Goal: Use online tool/utility: Utilize a website feature to perform a specific function

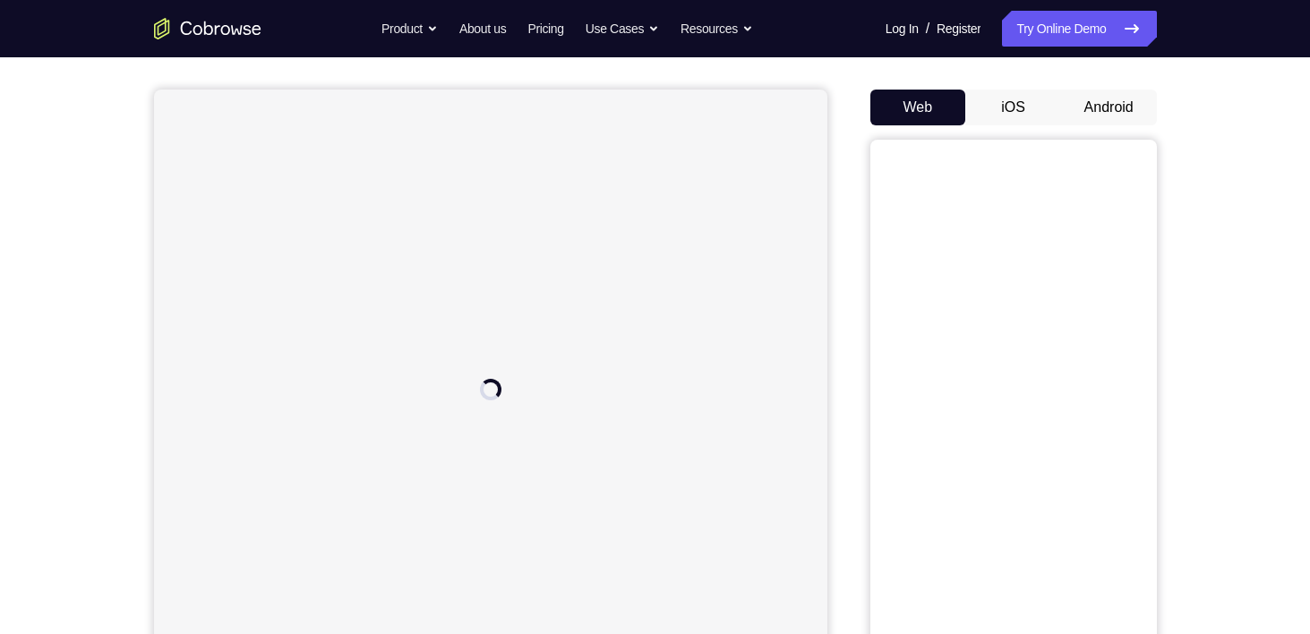
scroll to position [143, 0]
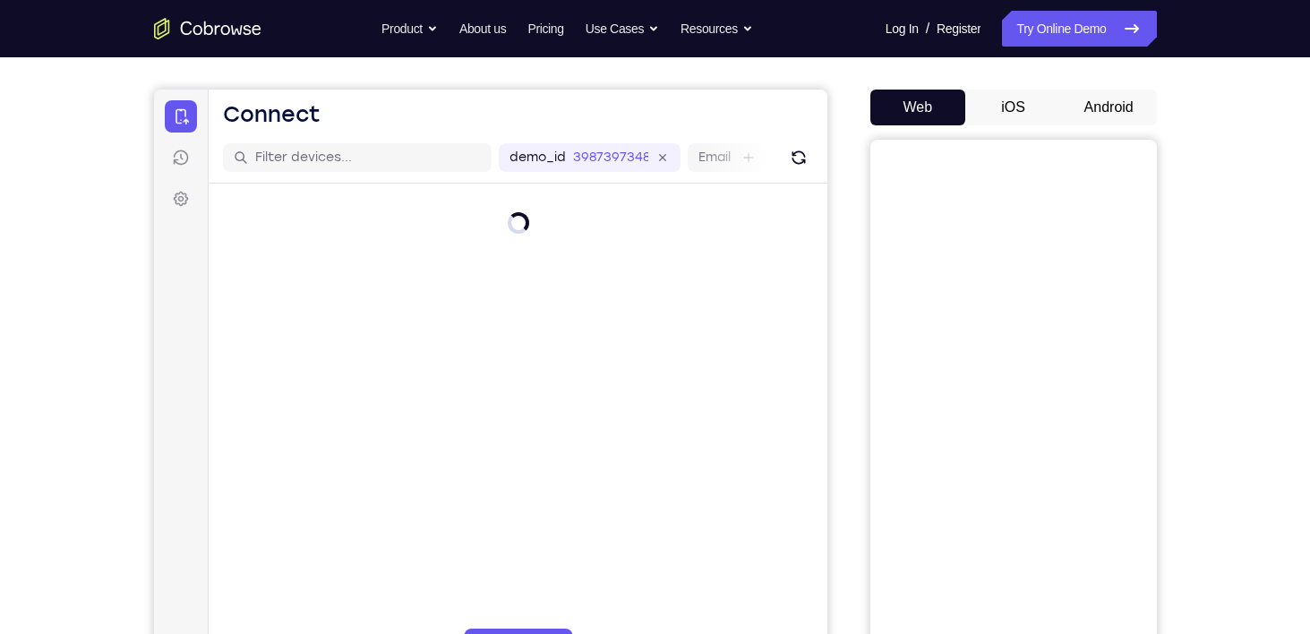
click at [1102, 118] on button "Android" at bounding box center [1109, 108] width 96 height 36
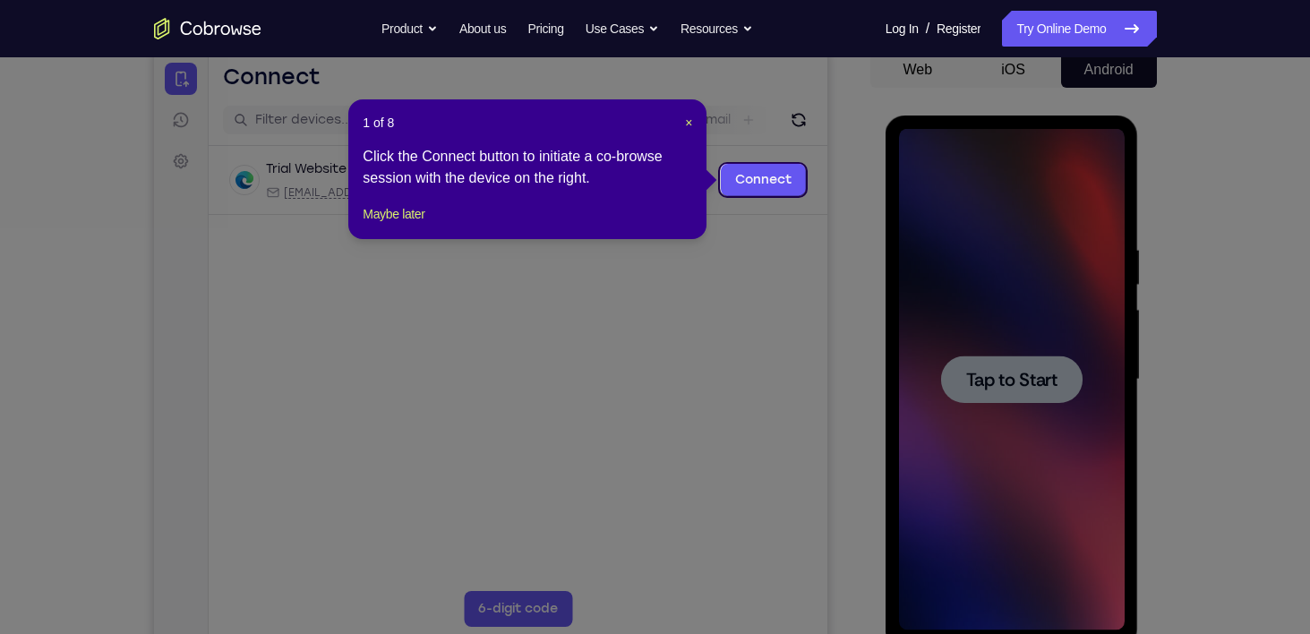
scroll to position [0, 0]
click at [685, 125] on span "×" at bounding box center [688, 123] width 7 height 14
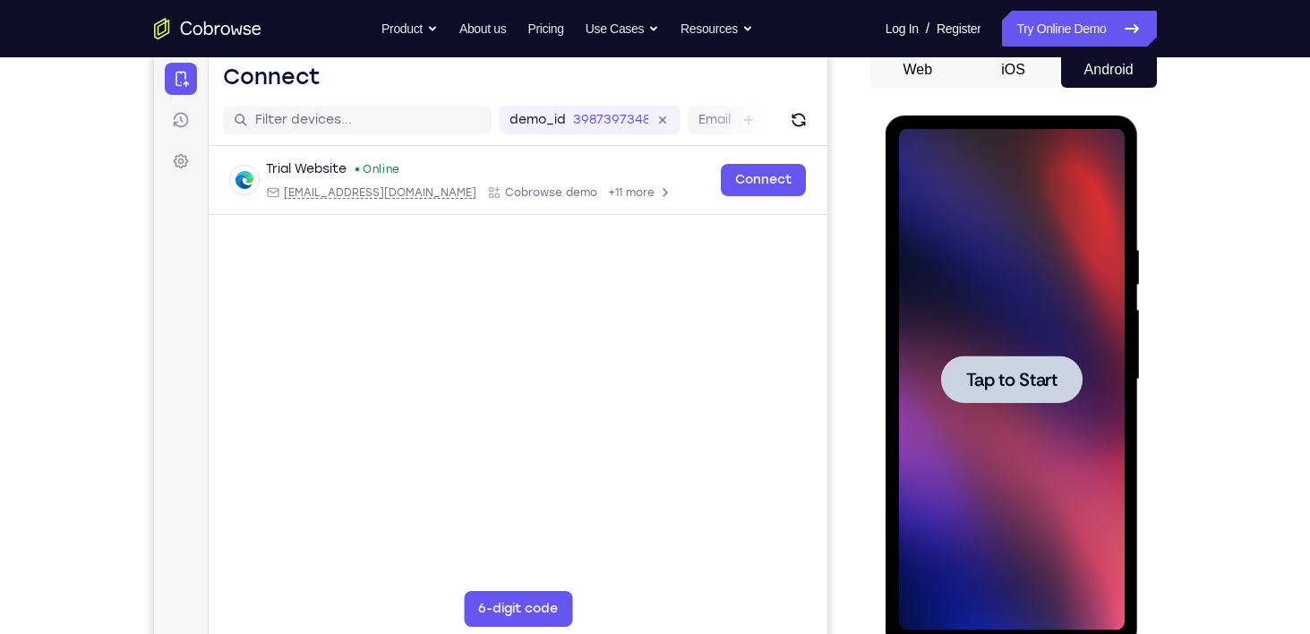
click at [1054, 389] on span "Tap to Start" at bounding box center [1011, 380] width 91 height 18
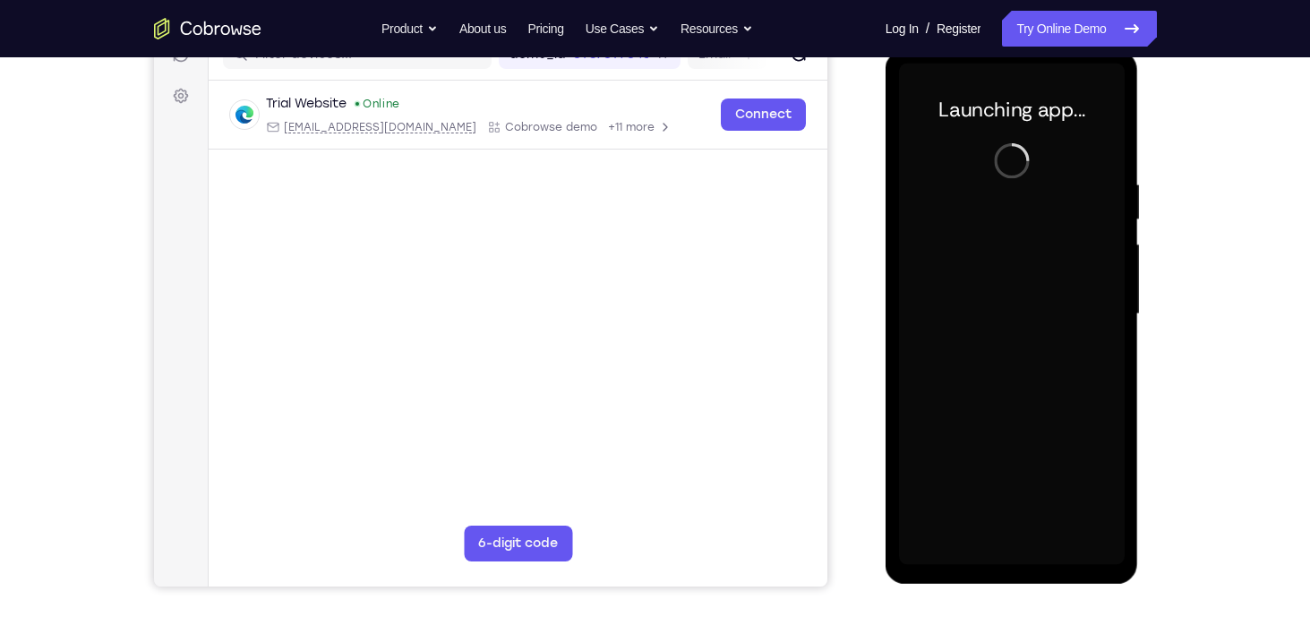
scroll to position [244, 0]
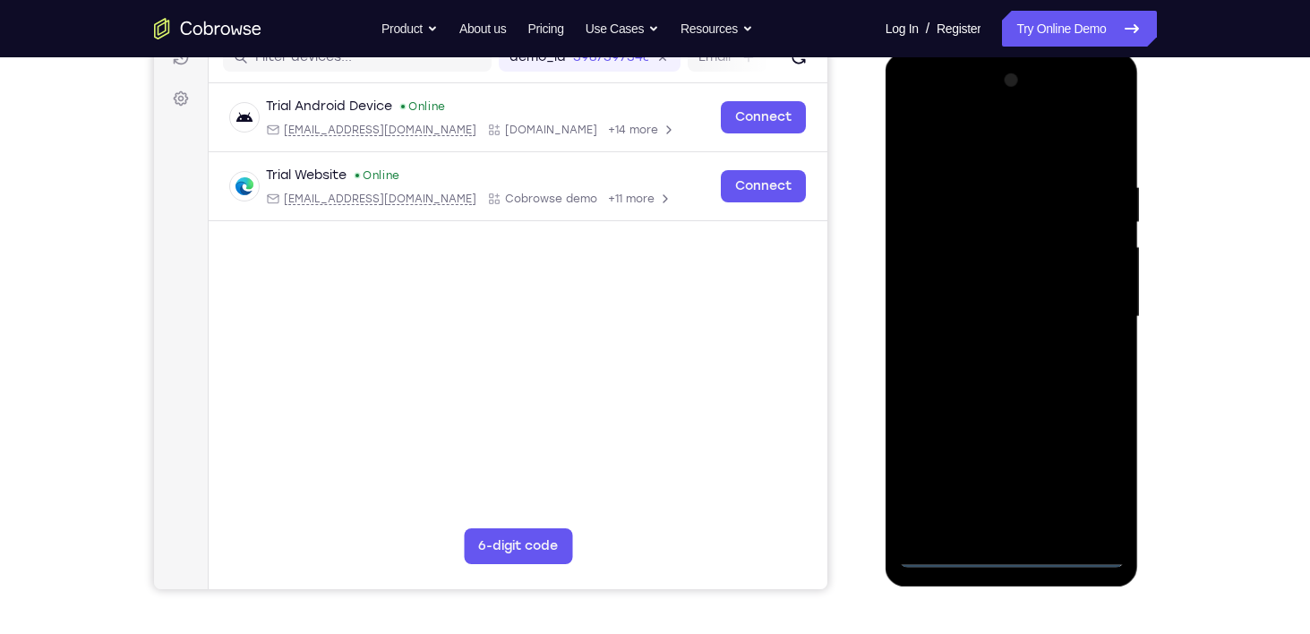
click at [1015, 557] on div at bounding box center [1012, 316] width 226 height 501
click at [1094, 468] on div at bounding box center [1012, 316] width 226 height 501
click at [973, 144] on div at bounding box center [1012, 316] width 226 height 501
click at [1083, 305] on div at bounding box center [1012, 316] width 226 height 501
click at [992, 527] on div at bounding box center [1012, 316] width 226 height 501
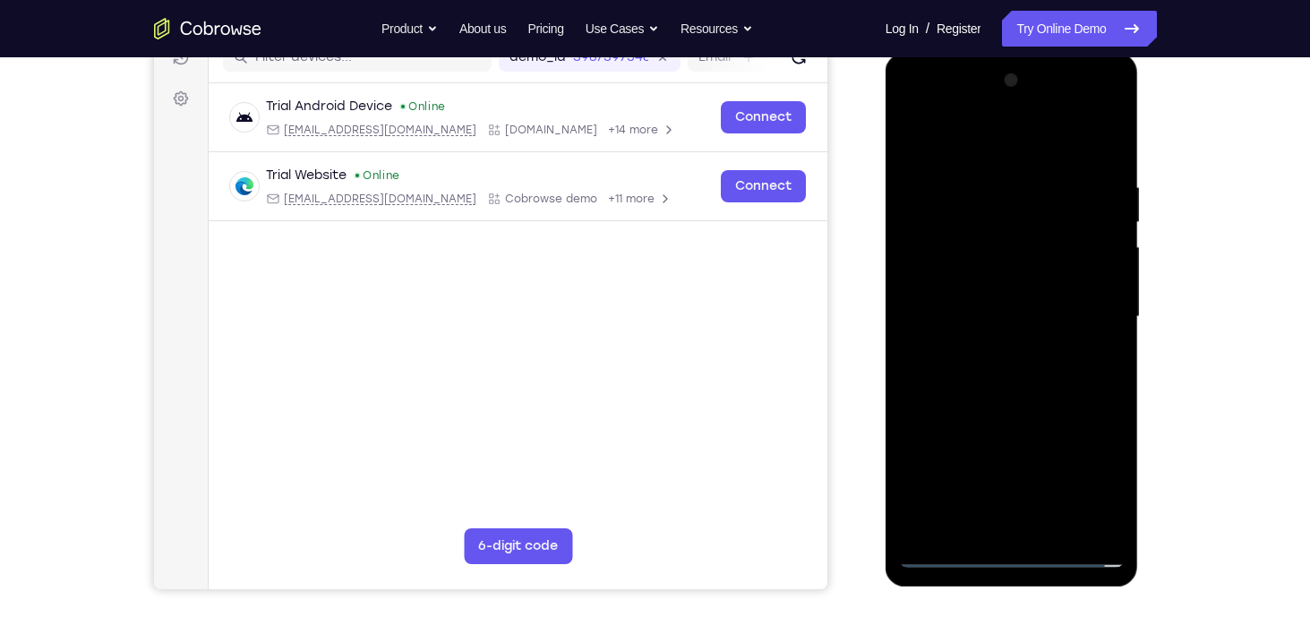
click at [970, 304] on div at bounding box center [1012, 316] width 226 height 501
click at [948, 270] on div at bounding box center [1012, 316] width 226 height 501
click at [1007, 316] on div at bounding box center [1012, 316] width 226 height 501
click at [1040, 322] on span "Tap to Start" at bounding box center [1011, 317] width 91 height 18
click at [1038, 308] on span "Tap to Start" at bounding box center [1011, 317] width 91 height 18
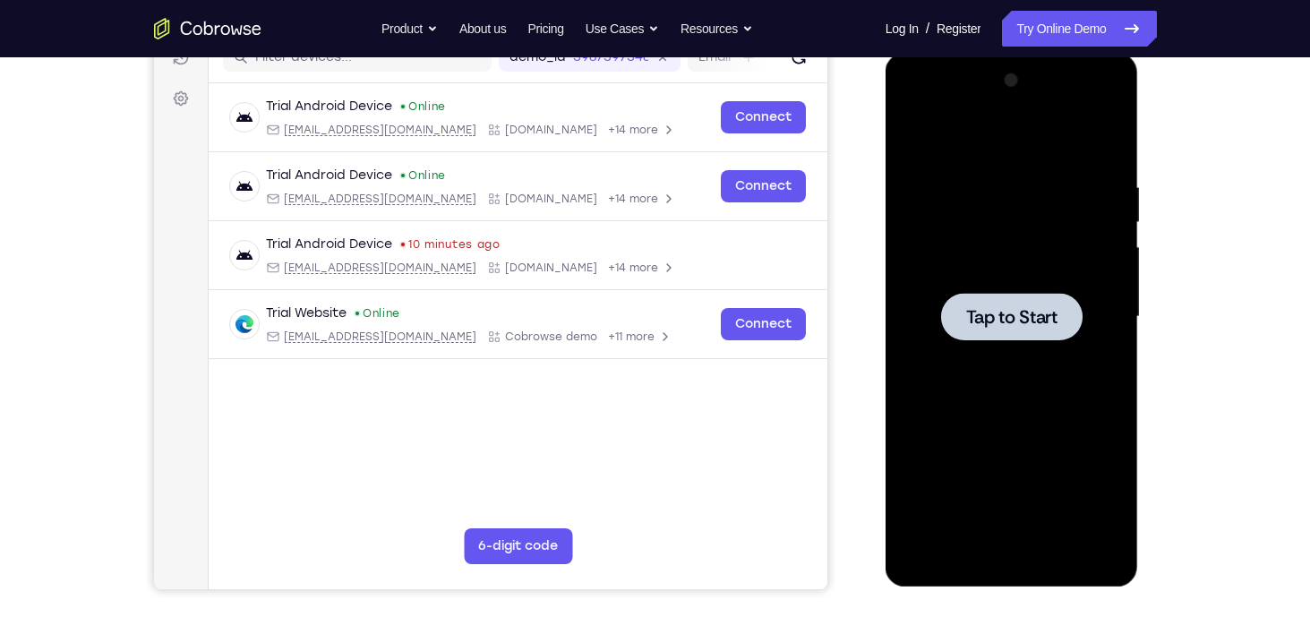
click at [1019, 312] on span "Tap to Start" at bounding box center [1011, 317] width 91 height 18
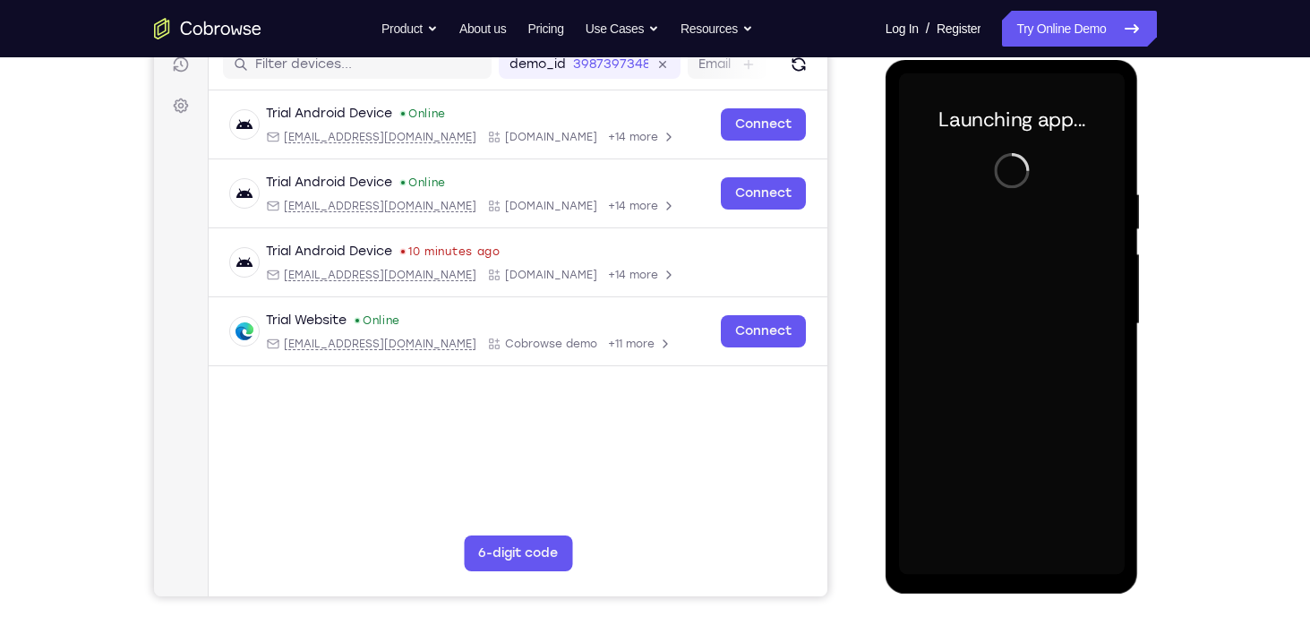
scroll to position [234, 0]
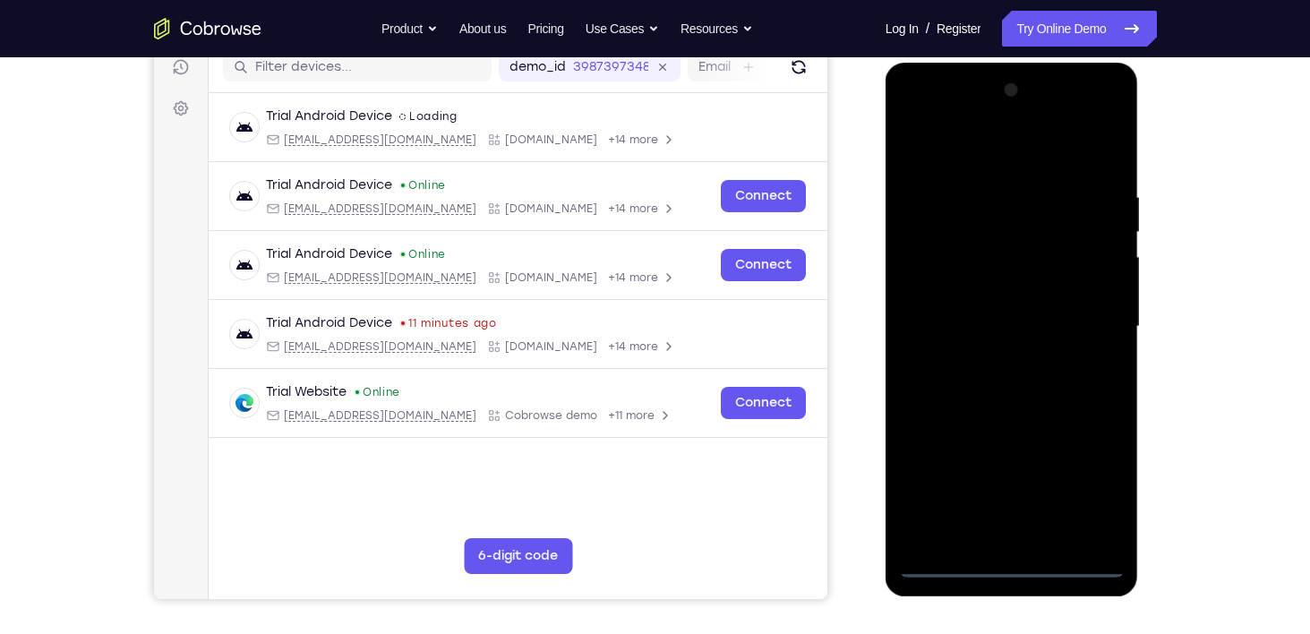
click at [1016, 565] on div at bounding box center [1012, 326] width 226 height 501
click at [1086, 473] on div at bounding box center [1012, 326] width 226 height 501
click at [972, 159] on div at bounding box center [1012, 326] width 226 height 501
click at [1086, 312] on div at bounding box center [1012, 326] width 226 height 501
click at [992, 356] on div at bounding box center [1012, 326] width 226 height 501
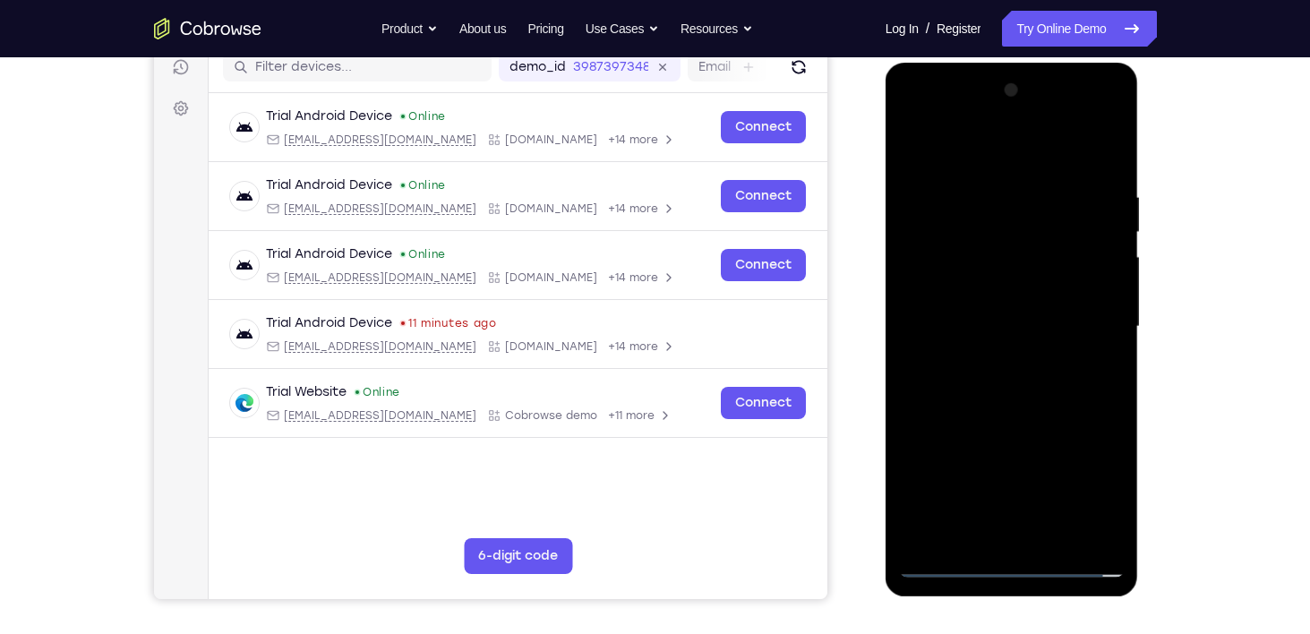
click at [966, 293] on div at bounding box center [1012, 326] width 226 height 501
click at [970, 301] on div at bounding box center [1012, 326] width 226 height 501
click at [960, 315] on div at bounding box center [1012, 326] width 226 height 501
click at [944, 256] on div at bounding box center [1012, 326] width 226 height 501
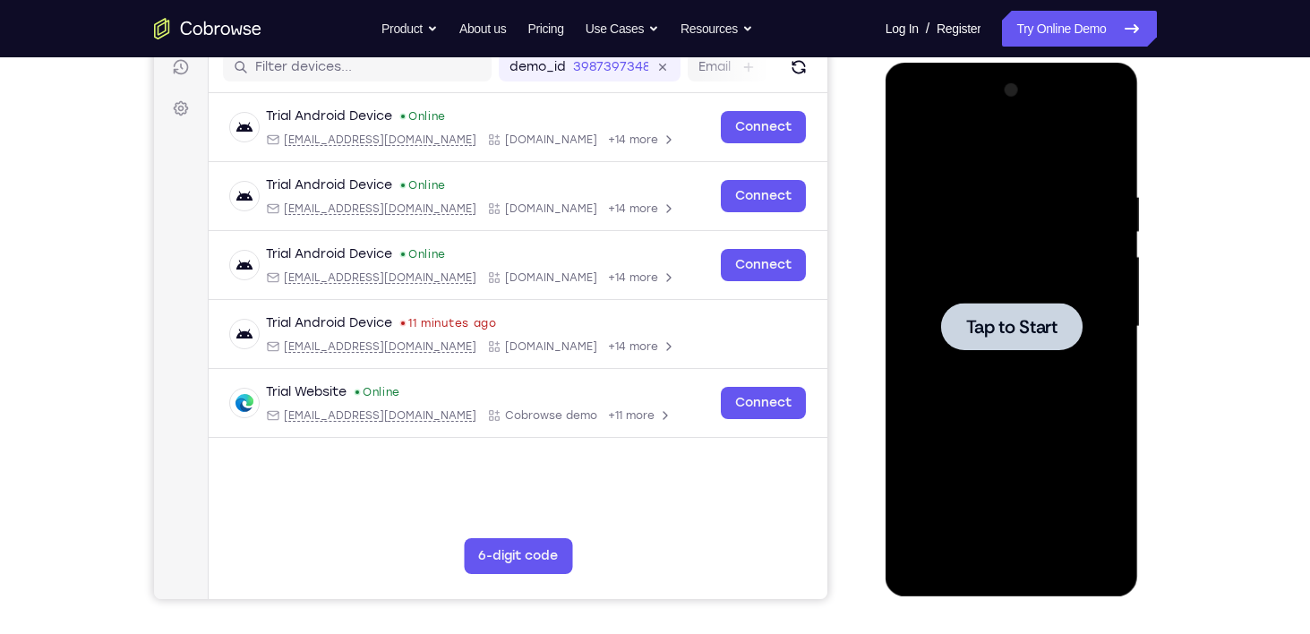
click at [988, 333] on span "Tap to Start" at bounding box center [1011, 327] width 91 height 18
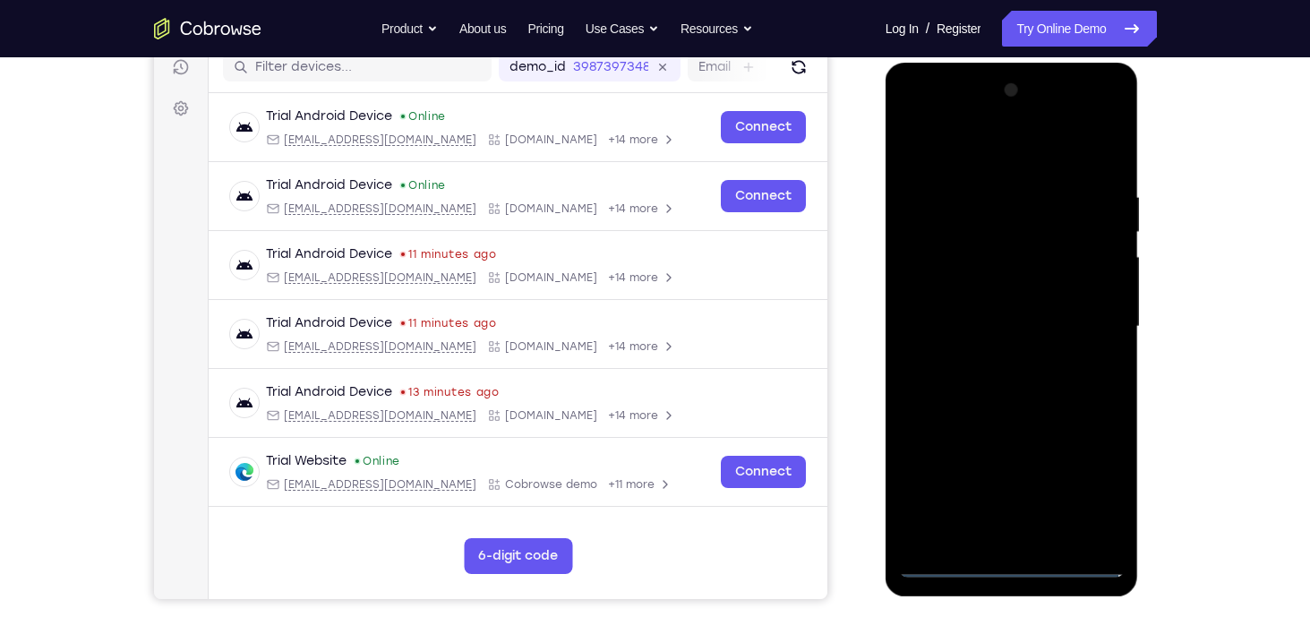
click at [1016, 561] on div at bounding box center [1012, 326] width 226 height 501
click at [1094, 478] on div at bounding box center [1012, 326] width 226 height 501
click at [949, 160] on div at bounding box center [1012, 326] width 226 height 501
click at [1084, 317] on div at bounding box center [1012, 326] width 226 height 501
click at [991, 359] on div at bounding box center [1012, 326] width 226 height 501
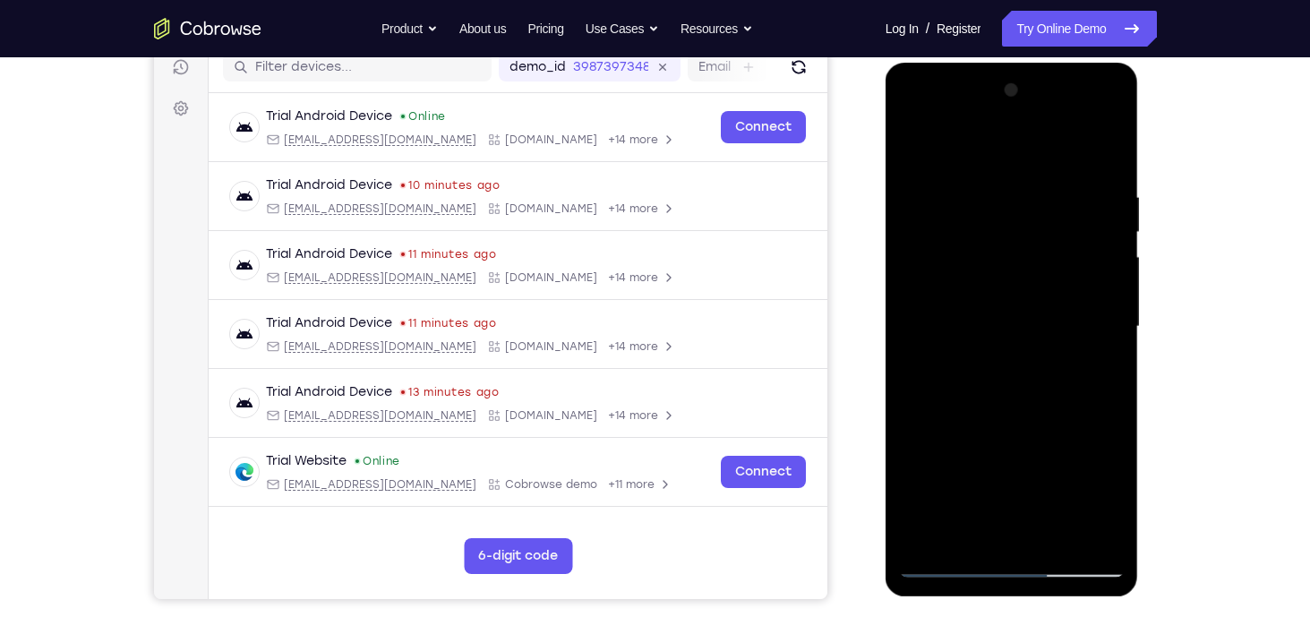
click at [1016, 301] on div at bounding box center [1012, 326] width 226 height 501
click at [982, 316] on div at bounding box center [1012, 326] width 226 height 501
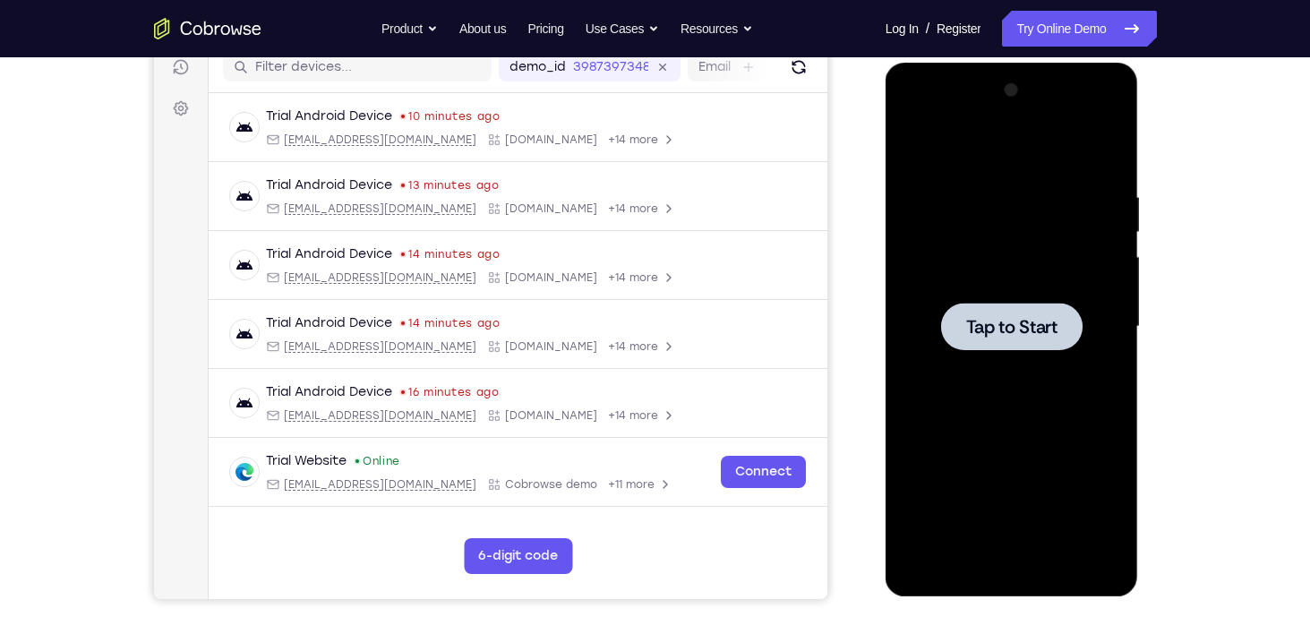
click at [1019, 323] on span "Tap to Start" at bounding box center [1011, 327] width 91 height 18
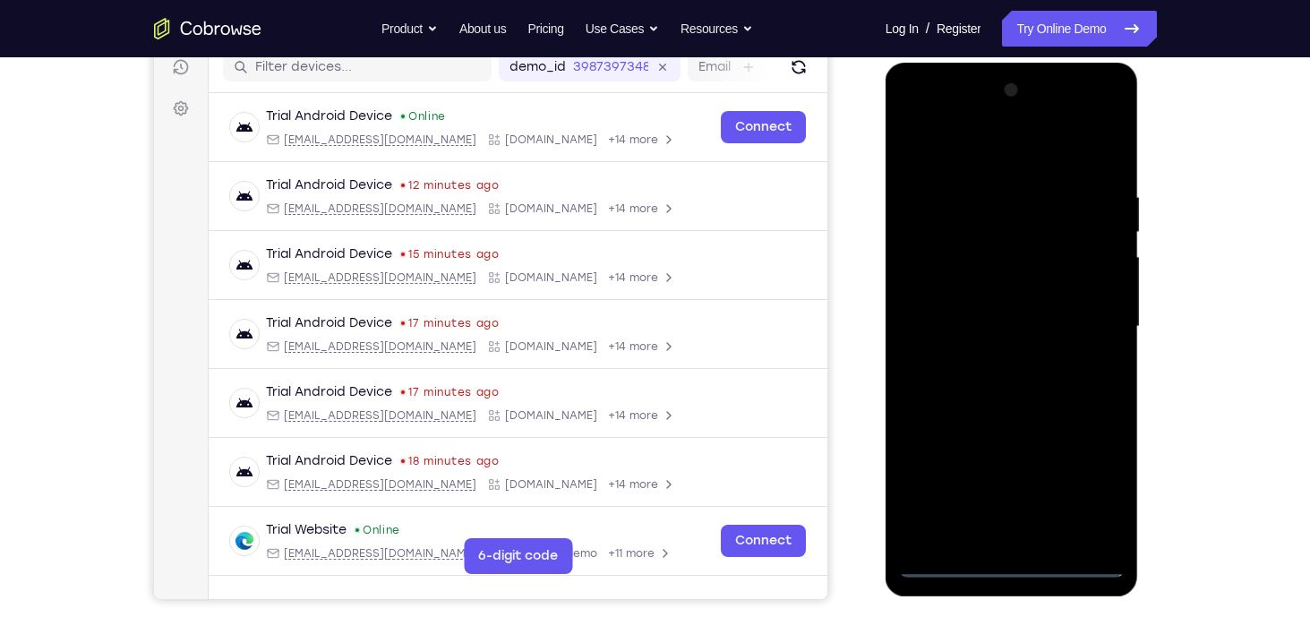
click at [1013, 568] on div at bounding box center [1012, 326] width 226 height 501
click at [1009, 560] on div at bounding box center [1012, 326] width 226 height 501
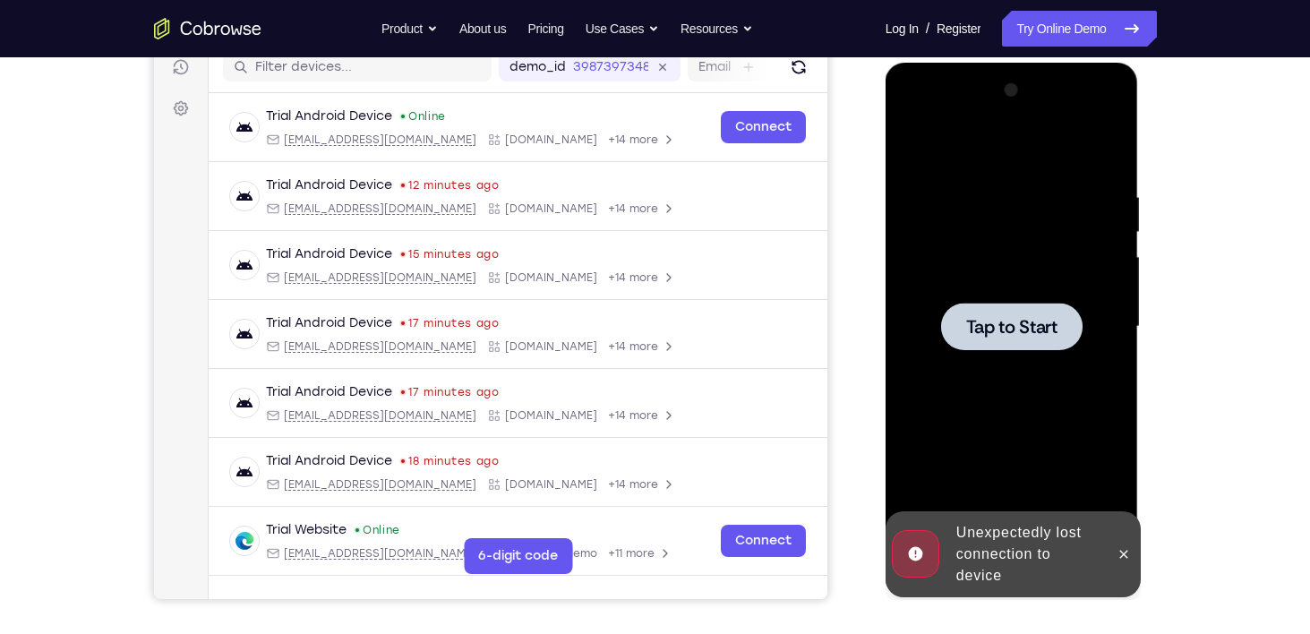
click at [997, 346] on div at bounding box center [1011, 326] width 141 height 47
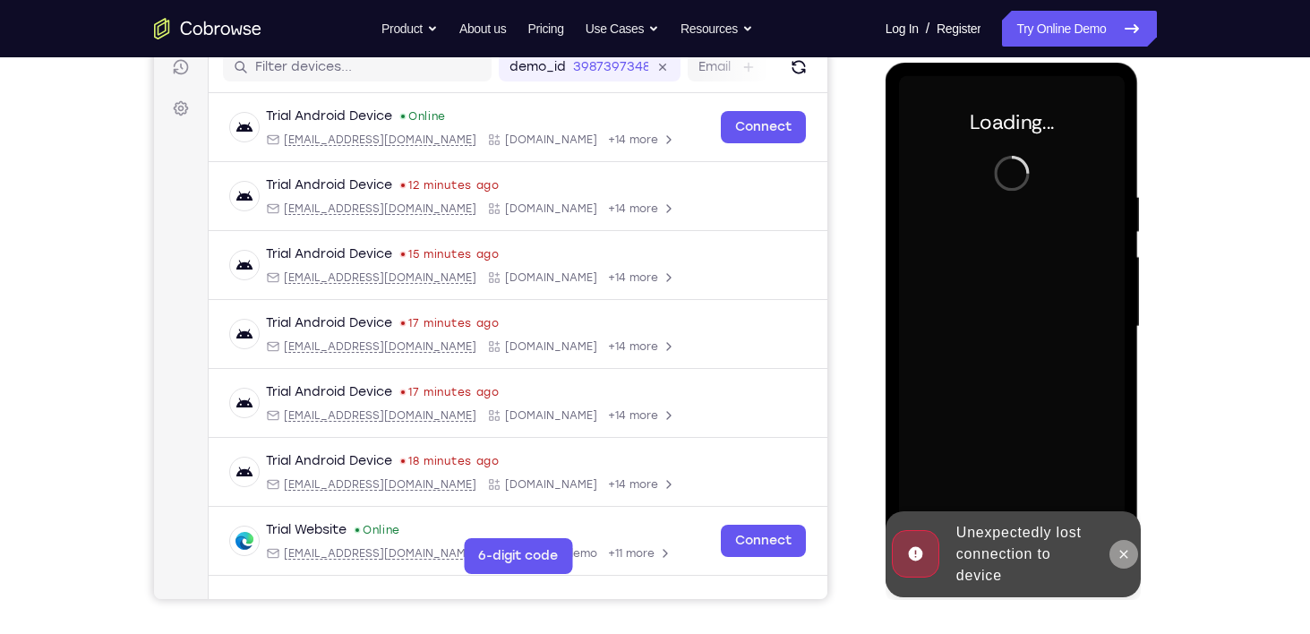
click at [1123, 557] on icon at bounding box center [1124, 554] width 14 height 14
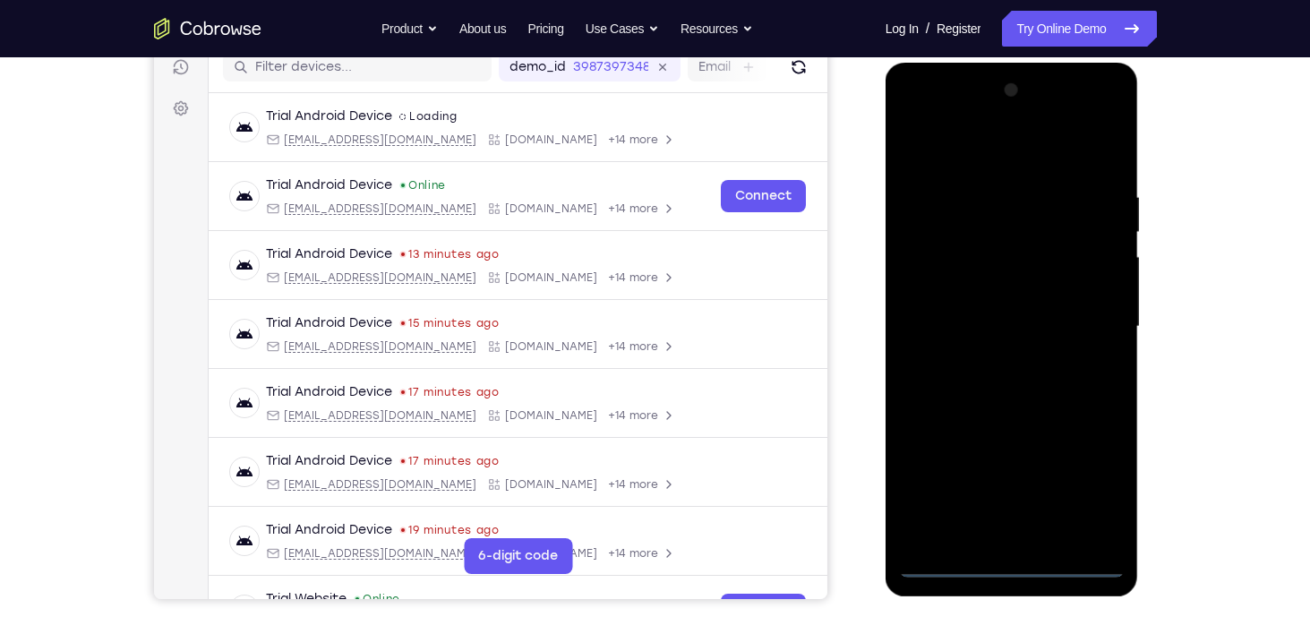
click at [1012, 566] on div at bounding box center [1012, 326] width 226 height 501
click at [1094, 492] on div at bounding box center [1012, 326] width 226 height 501
click at [917, 116] on div at bounding box center [1012, 326] width 226 height 501
click at [1086, 318] on div at bounding box center [1012, 326] width 226 height 501
click at [990, 362] on div at bounding box center [1012, 326] width 226 height 501
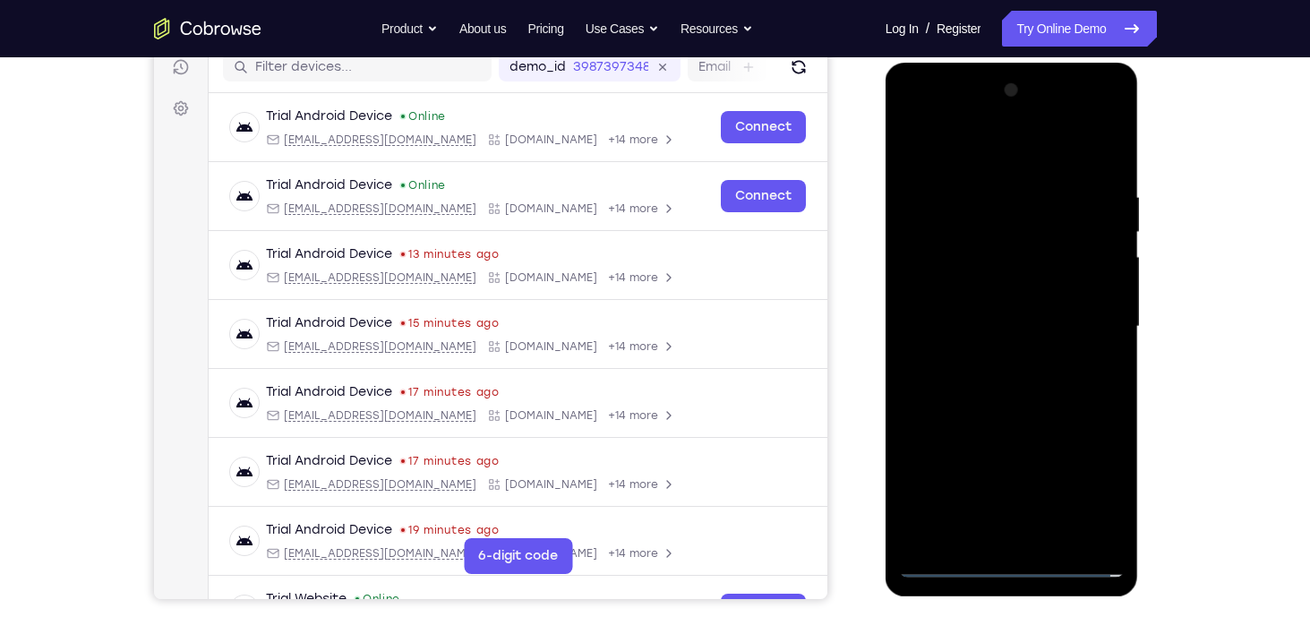
click at [999, 316] on div at bounding box center [1012, 326] width 226 height 501
click at [992, 292] on div at bounding box center [1012, 326] width 226 height 501
click at [991, 331] on div at bounding box center [1012, 326] width 226 height 501
click at [1039, 402] on div at bounding box center [1012, 326] width 226 height 501
click at [1000, 404] on div at bounding box center [1012, 326] width 226 height 501
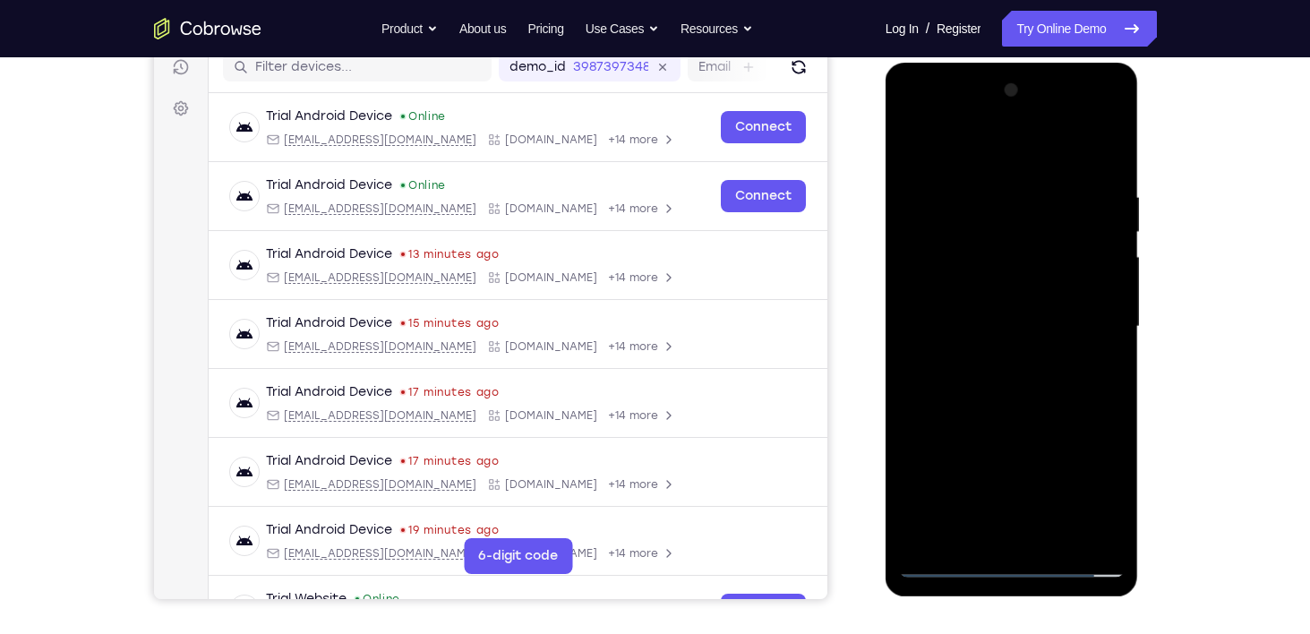
drag, startPoint x: 977, startPoint y: 144, endPoint x: 975, endPoint y: 78, distance: 66.3
click at [975, 78] on div at bounding box center [1012, 326] width 226 height 501
click at [1056, 539] on div at bounding box center [1012, 326] width 226 height 501
click at [1017, 421] on div at bounding box center [1012, 326] width 226 height 501
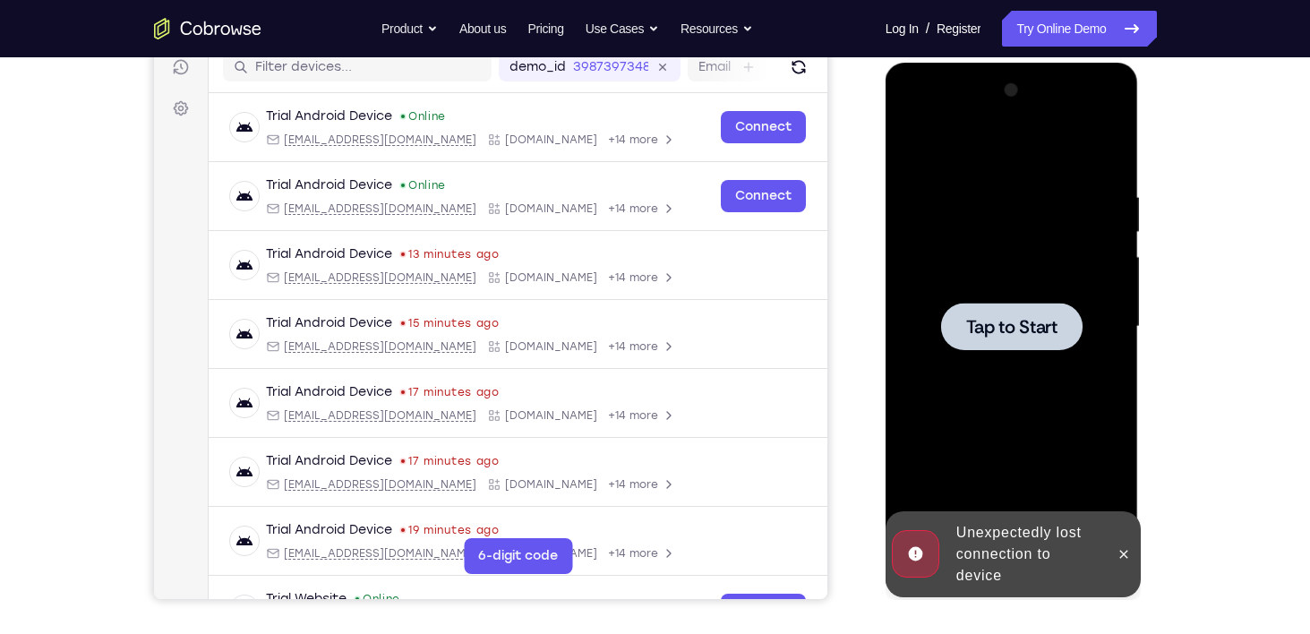
click at [1010, 422] on div at bounding box center [1012, 326] width 226 height 501
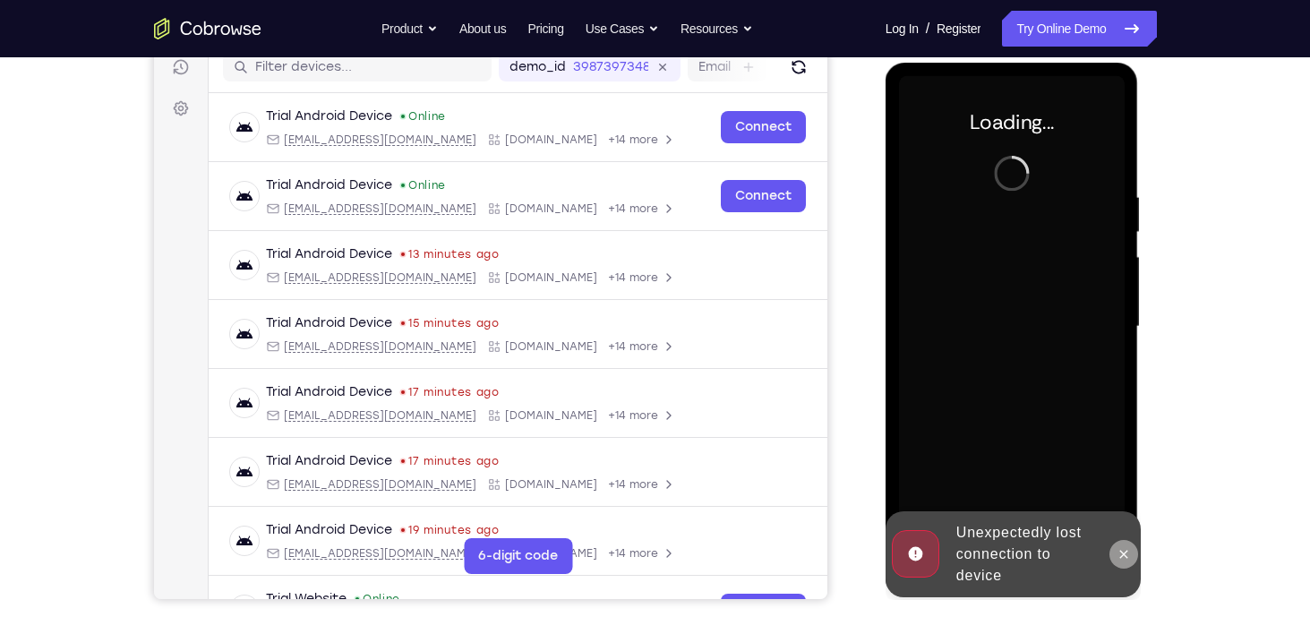
click at [1120, 557] on icon at bounding box center [1124, 554] width 8 height 8
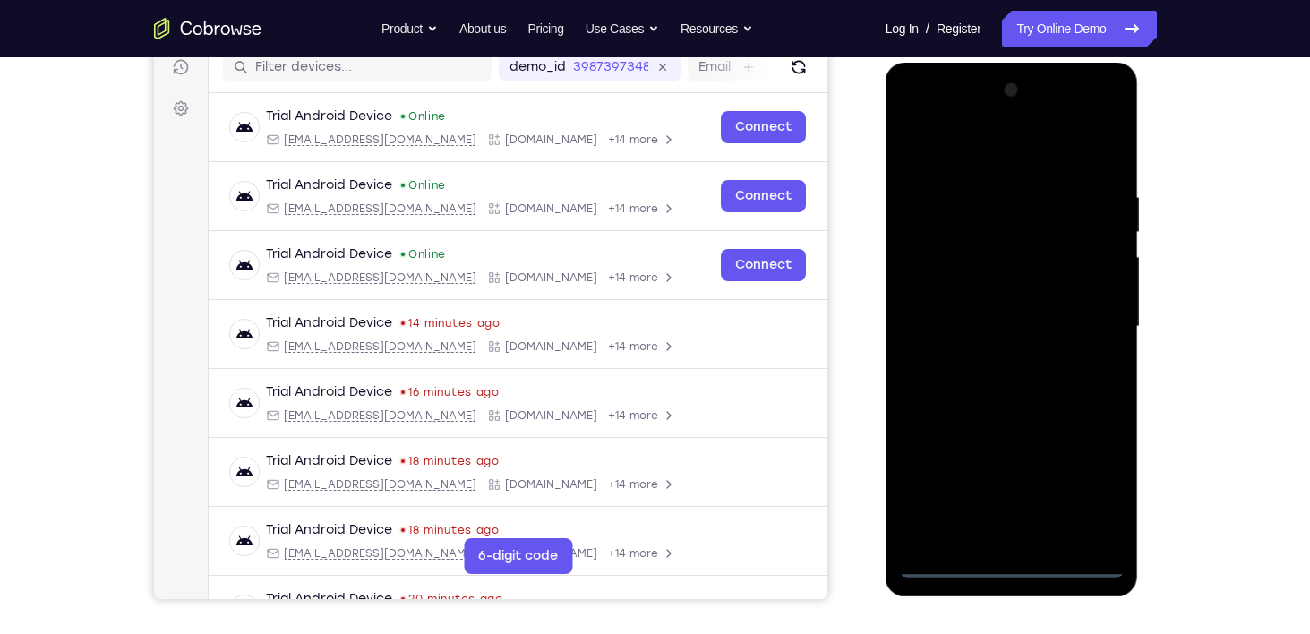
click at [1016, 571] on div at bounding box center [1012, 326] width 226 height 501
click at [1094, 498] on div at bounding box center [1012, 326] width 226 height 501
click at [913, 116] on div at bounding box center [1012, 326] width 226 height 501
click at [1088, 318] on div at bounding box center [1012, 326] width 226 height 501
click at [1101, 406] on div at bounding box center [1012, 326] width 226 height 501
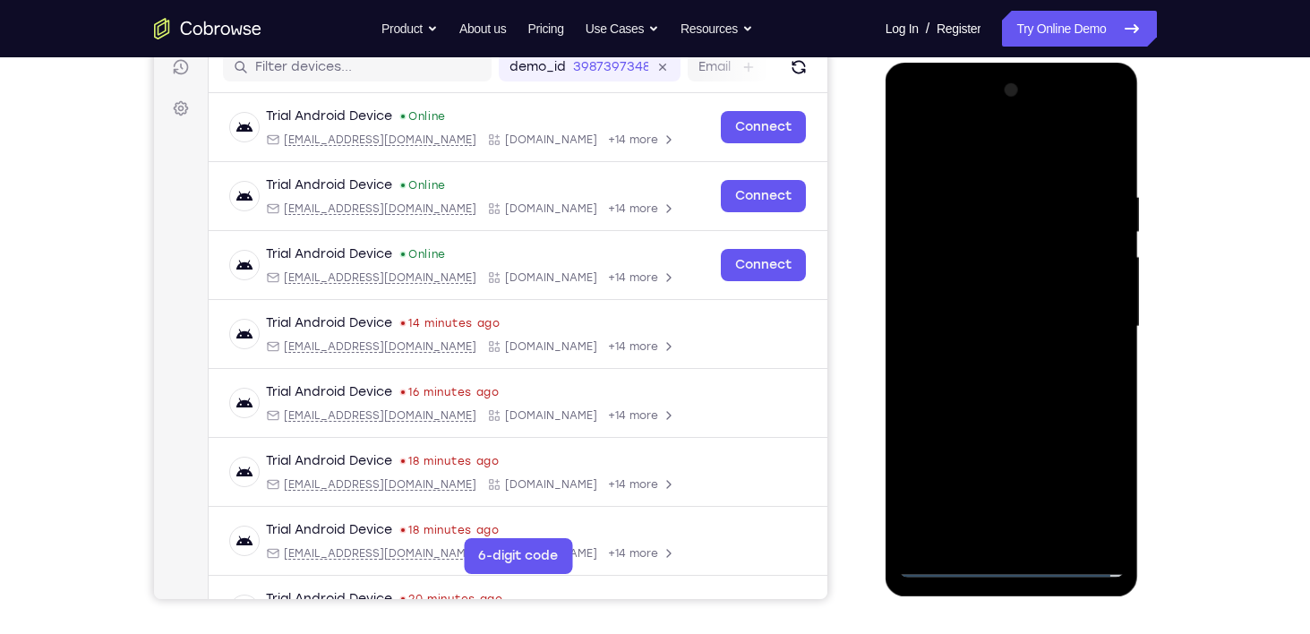
click at [1086, 323] on div at bounding box center [1012, 326] width 226 height 501
click at [999, 356] on div at bounding box center [1012, 326] width 226 height 501
click at [994, 306] on div at bounding box center [1012, 326] width 226 height 501
click at [992, 287] on div at bounding box center [1012, 326] width 226 height 501
click at [995, 327] on div at bounding box center [1012, 326] width 226 height 501
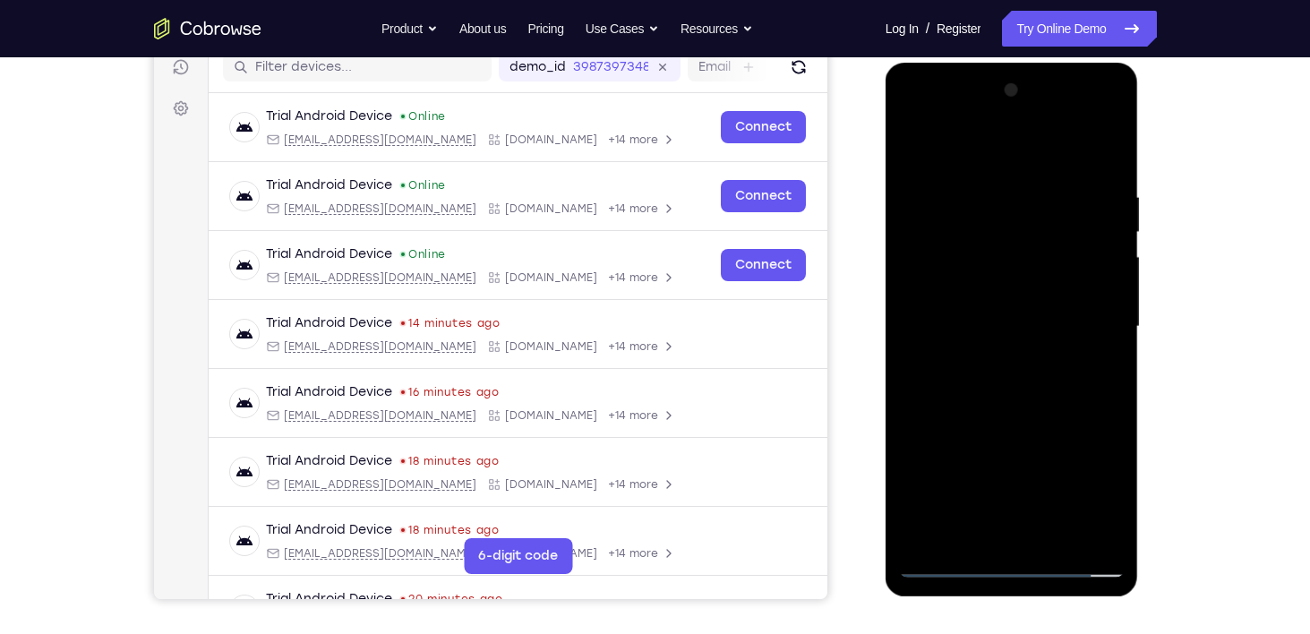
click at [1002, 386] on div at bounding box center [1012, 326] width 226 height 501
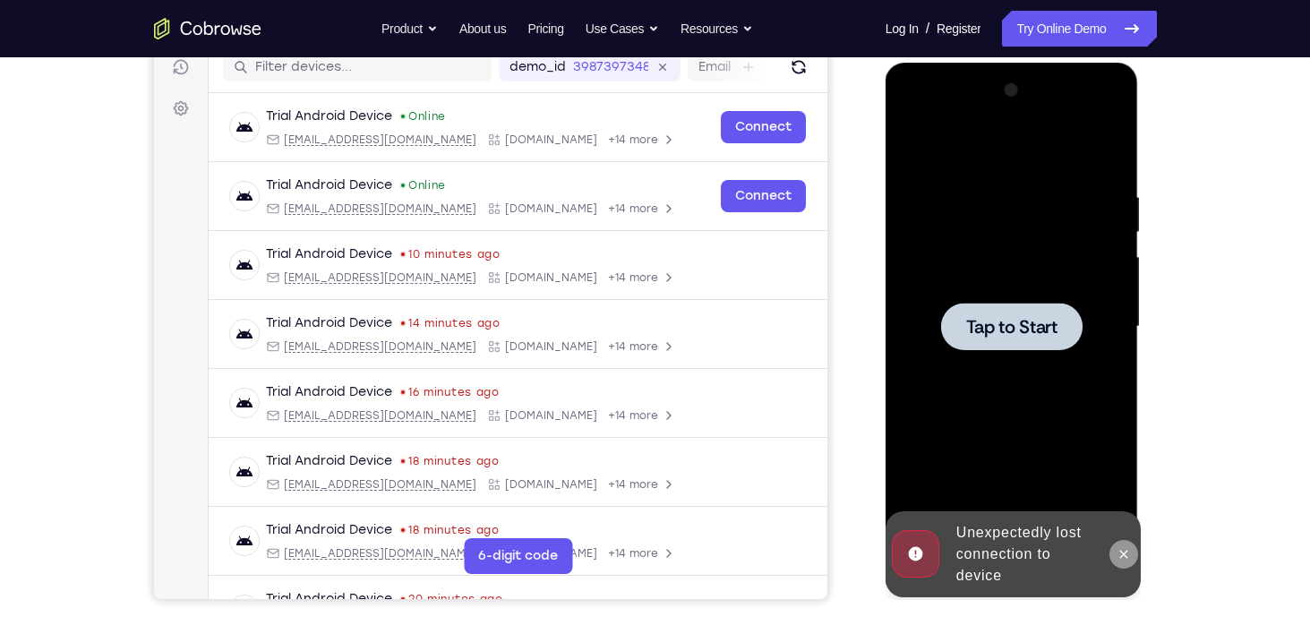
click at [1120, 553] on icon at bounding box center [1124, 554] width 14 height 14
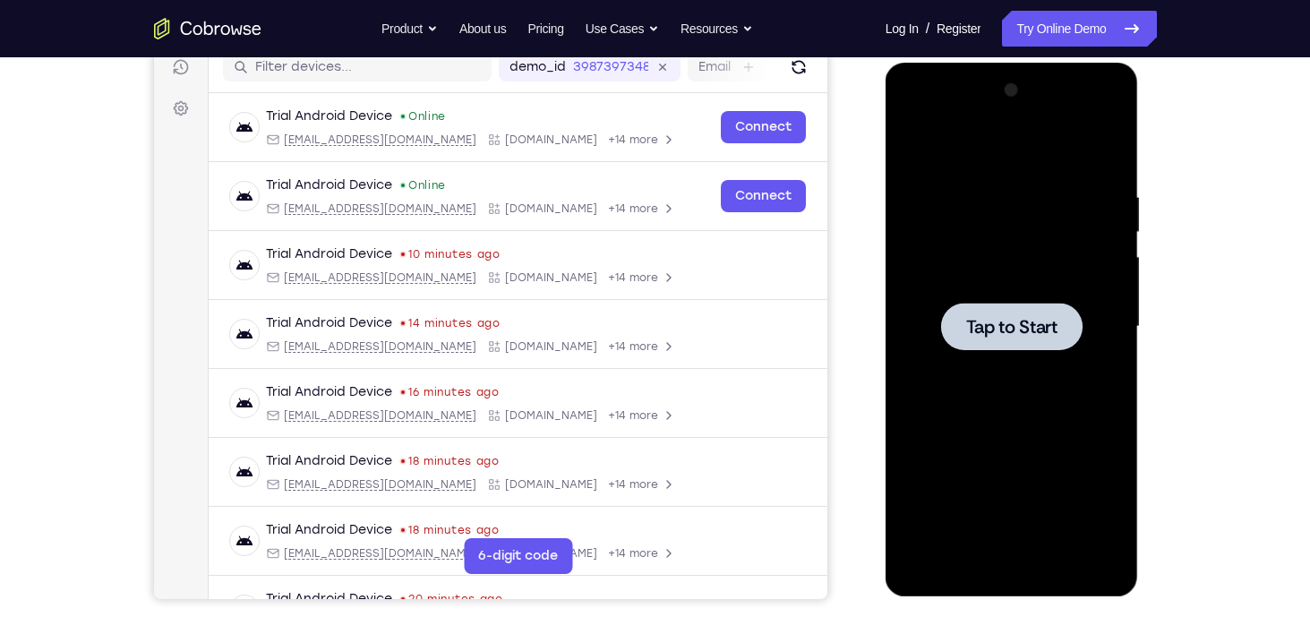
click at [1019, 327] on span "Tap to Start" at bounding box center [1011, 327] width 91 height 18
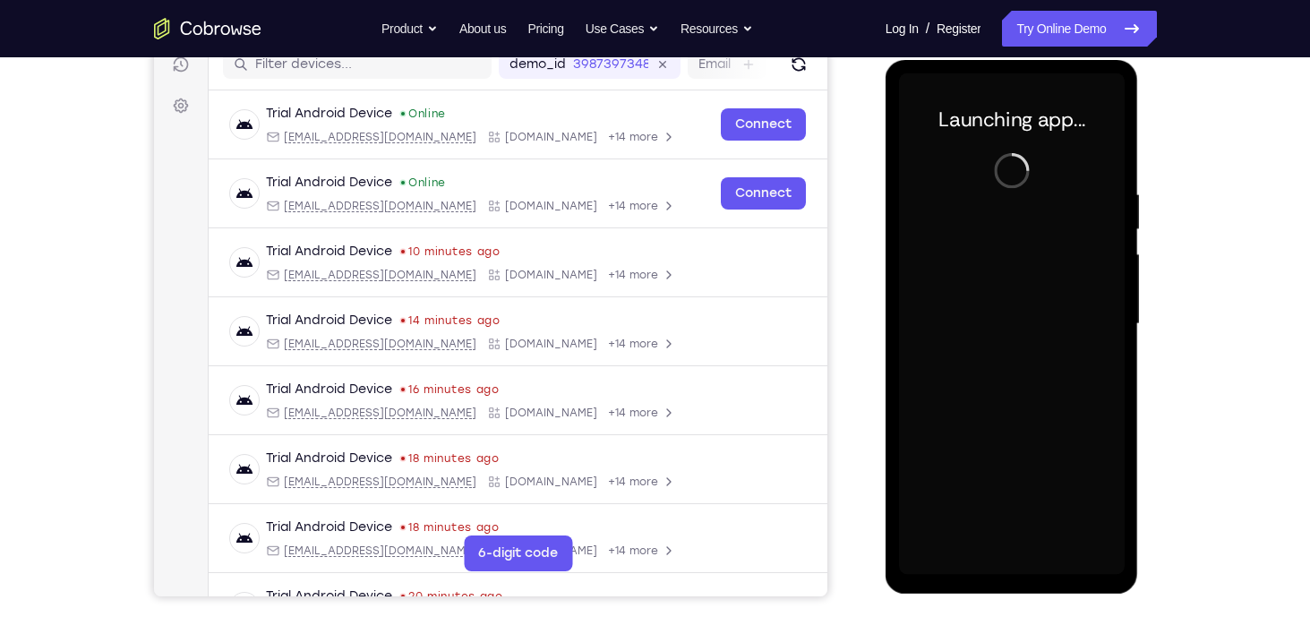
scroll to position [236, 0]
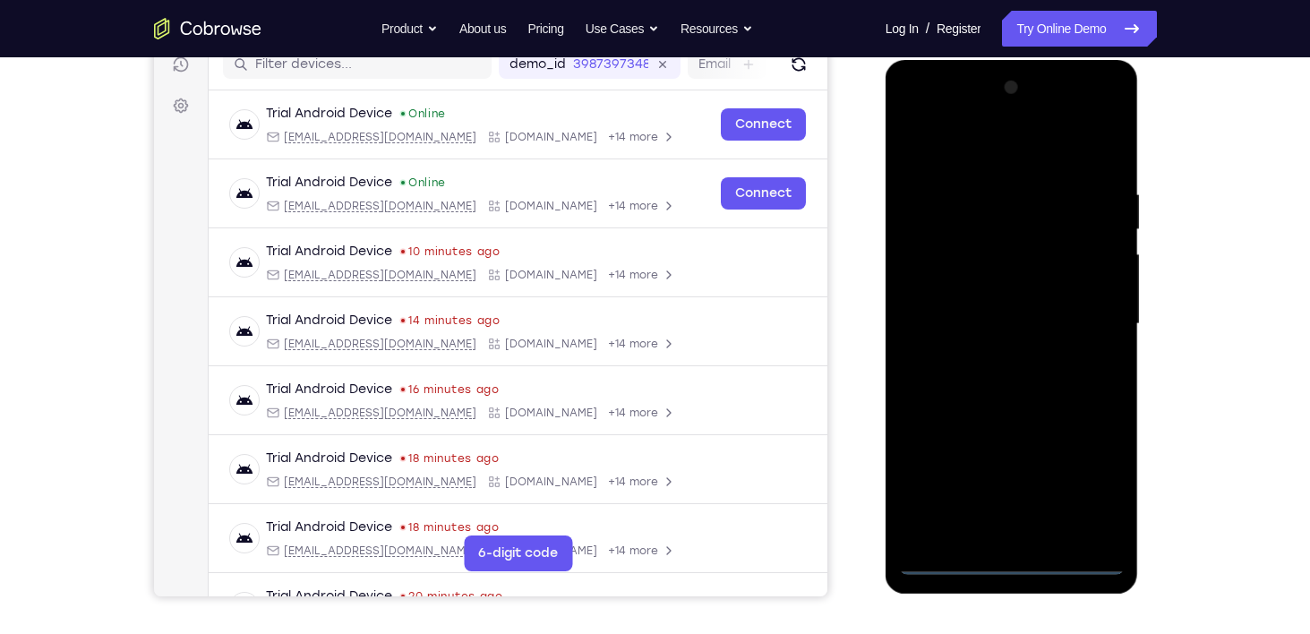
click at [1010, 564] on div at bounding box center [1012, 323] width 226 height 501
click at [1089, 484] on div at bounding box center [1012, 323] width 226 height 501
click at [914, 114] on div at bounding box center [1012, 323] width 226 height 501
click at [1082, 308] on div at bounding box center [1012, 323] width 226 height 501
click at [991, 358] on div at bounding box center [1012, 323] width 226 height 501
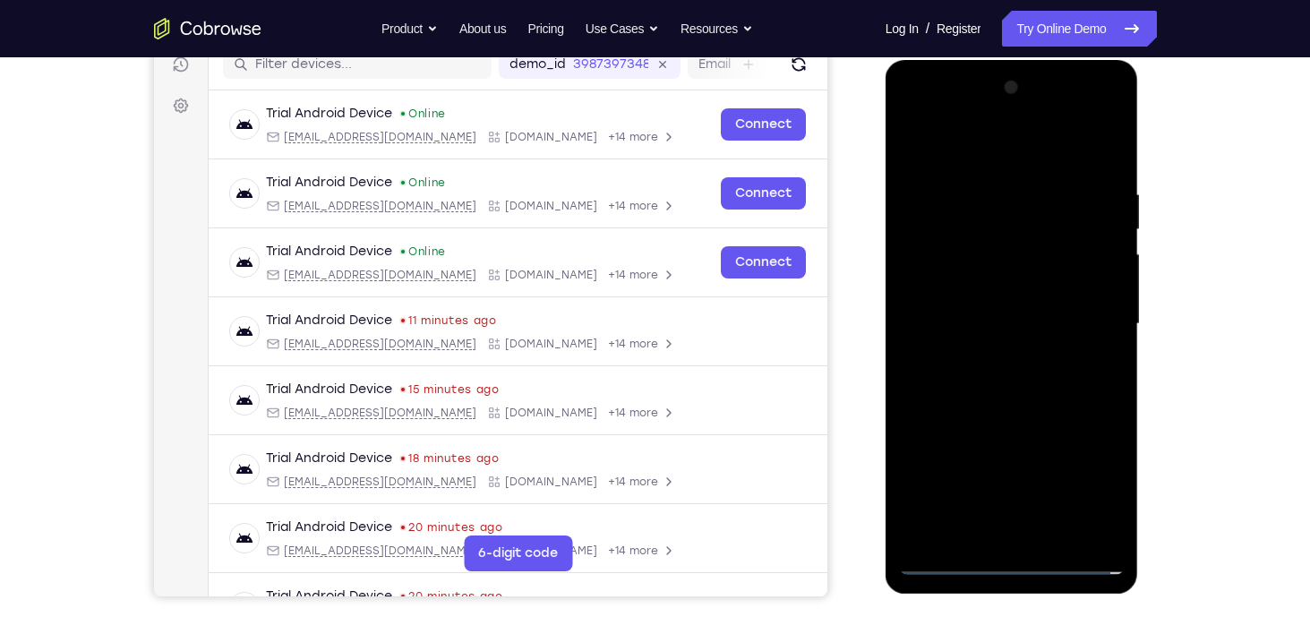
click at [980, 301] on div at bounding box center [1012, 323] width 226 height 501
click at [965, 296] on div at bounding box center [1012, 323] width 226 height 501
click at [1001, 331] on div at bounding box center [1012, 323] width 226 height 501
click at [1032, 388] on div at bounding box center [1012, 323] width 226 height 501
click at [1032, 391] on div at bounding box center [1012, 323] width 226 height 501
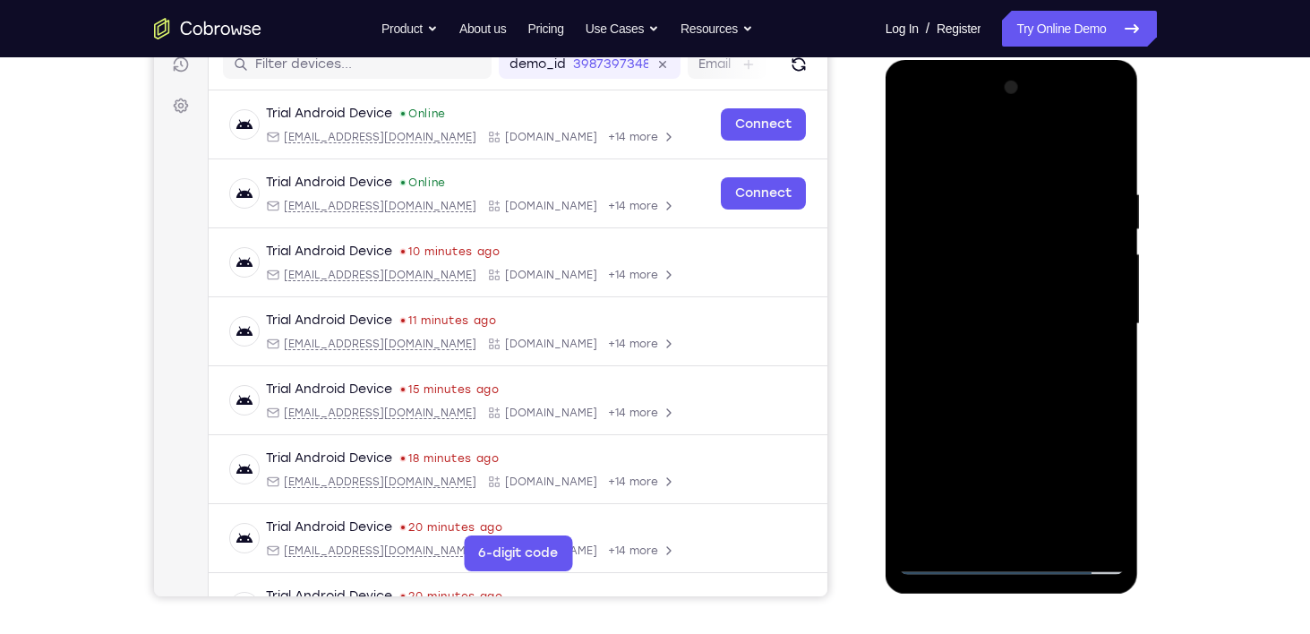
click at [1054, 536] on div at bounding box center [1012, 323] width 226 height 501
click at [1007, 422] on div at bounding box center [1012, 323] width 226 height 501
click at [1004, 297] on div at bounding box center [1012, 323] width 226 height 501
click at [944, 559] on div at bounding box center [1012, 323] width 226 height 501
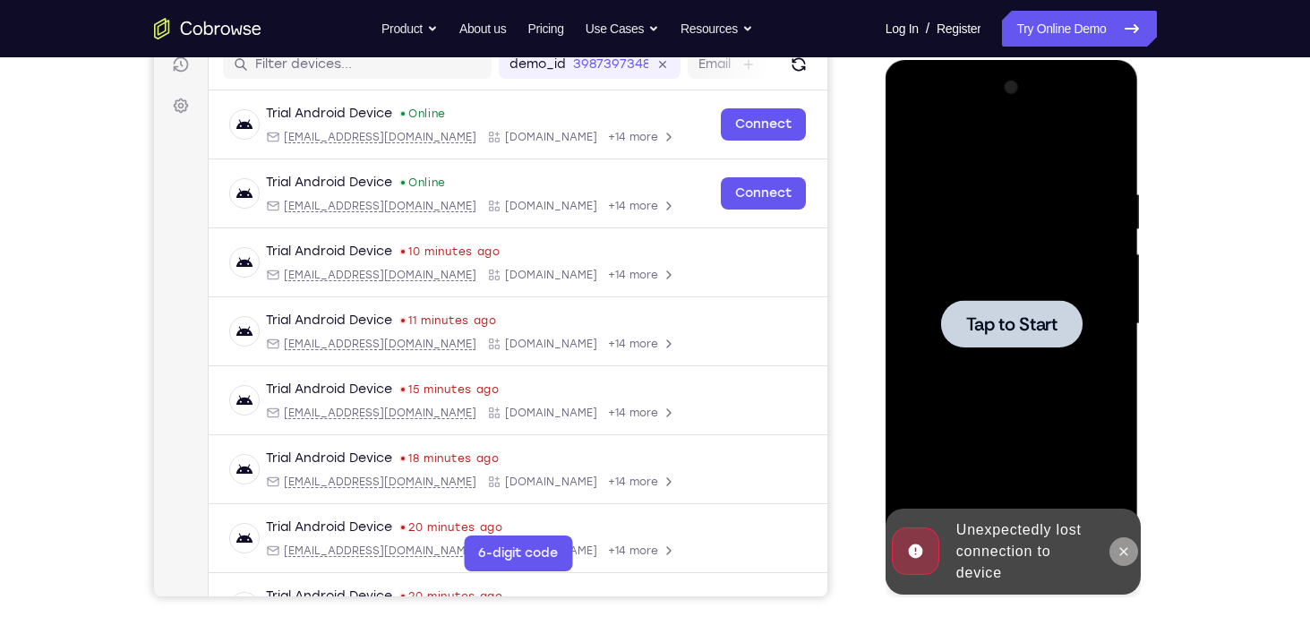
click at [1128, 550] on icon at bounding box center [1124, 551] width 14 height 14
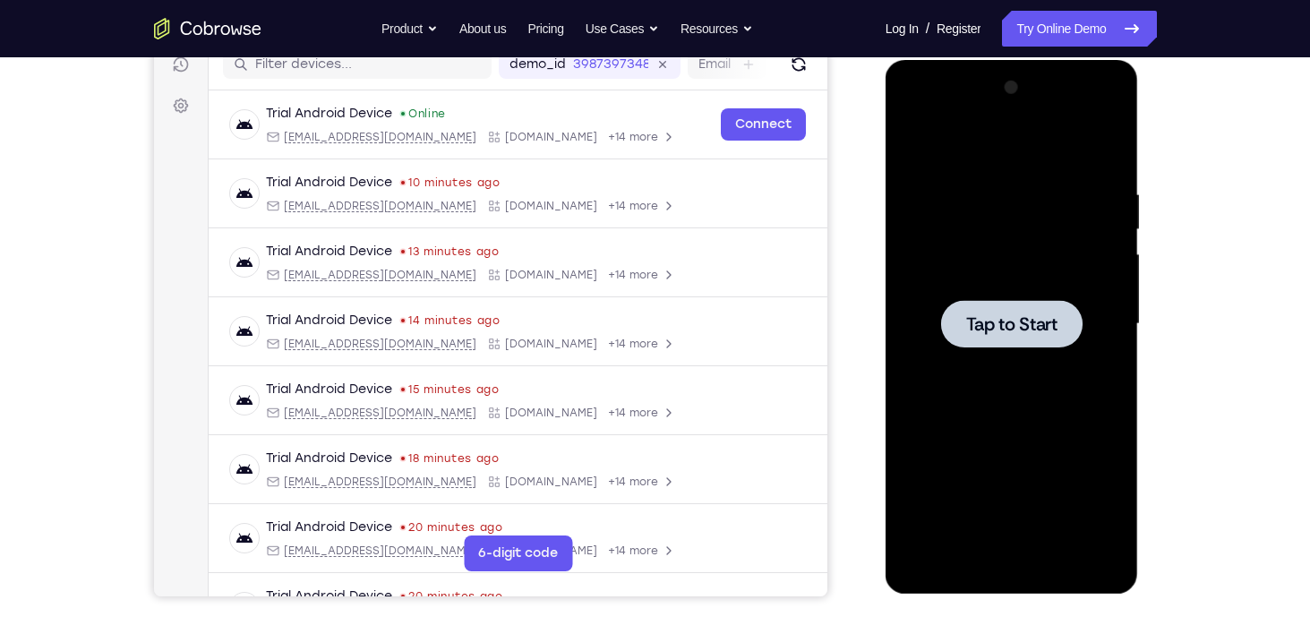
click at [1003, 338] on div at bounding box center [1011, 323] width 141 height 47
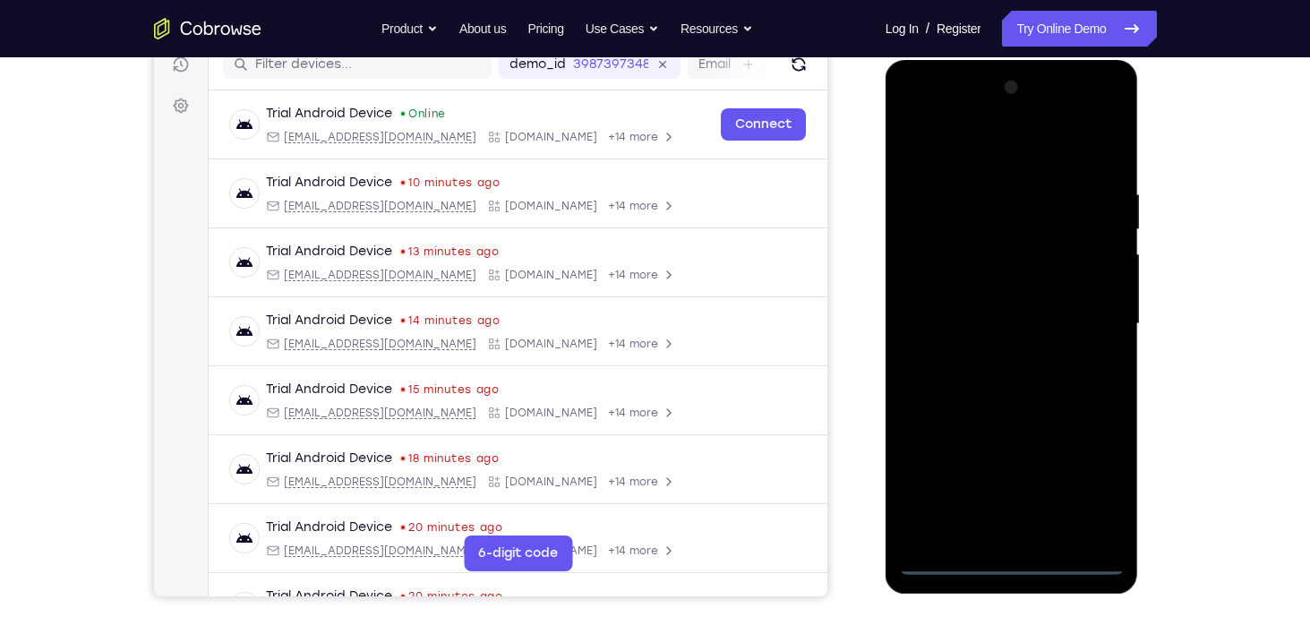
click at [1010, 561] on div at bounding box center [1012, 323] width 226 height 501
click at [1085, 481] on div at bounding box center [1012, 323] width 226 height 501
click at [923, 108] on div at bounding box center [1012, 323] width 226 height 501
click at [915, 112] on div at bounding box center [1012, 323] width 226 height 501
click at [1088, 332] on div at bounding box center [1012, 323] width 226 height 501
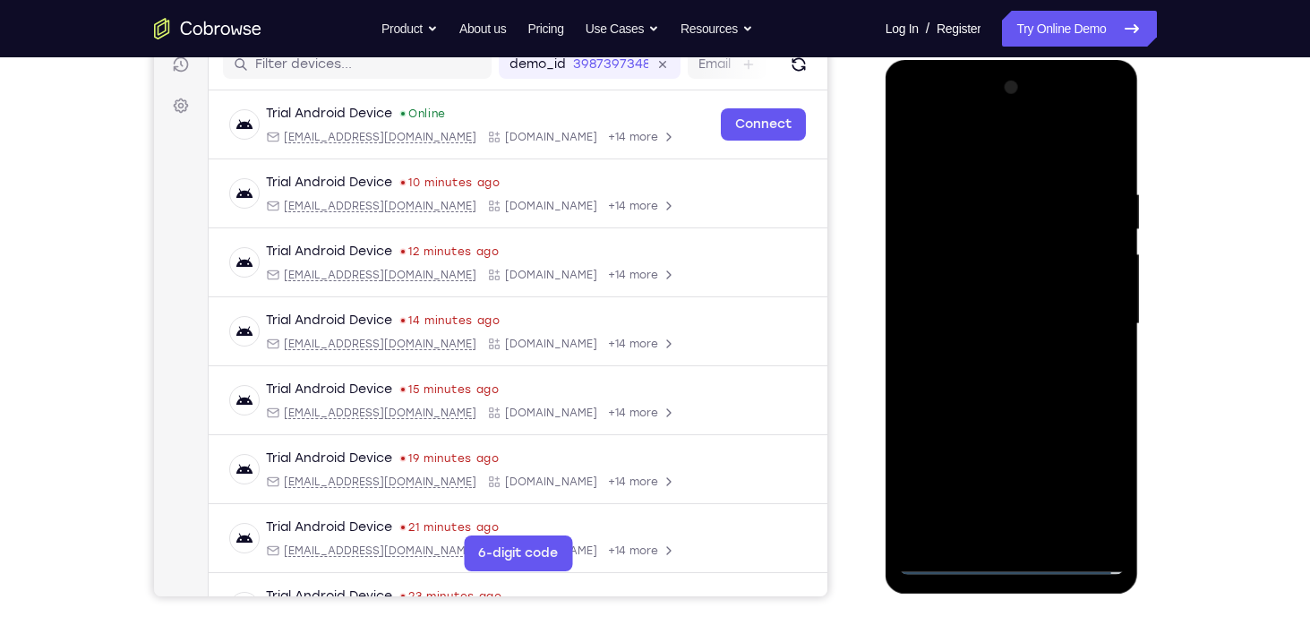
click at [990, 357] on div at bounding box center [1012, 323] width 226 height 501
click at [998, 289] on div at bounding box center [1012, 323] width 226 height 501
click at [992, 306] on div at bounding box center [1012, 323] width 226 height 501
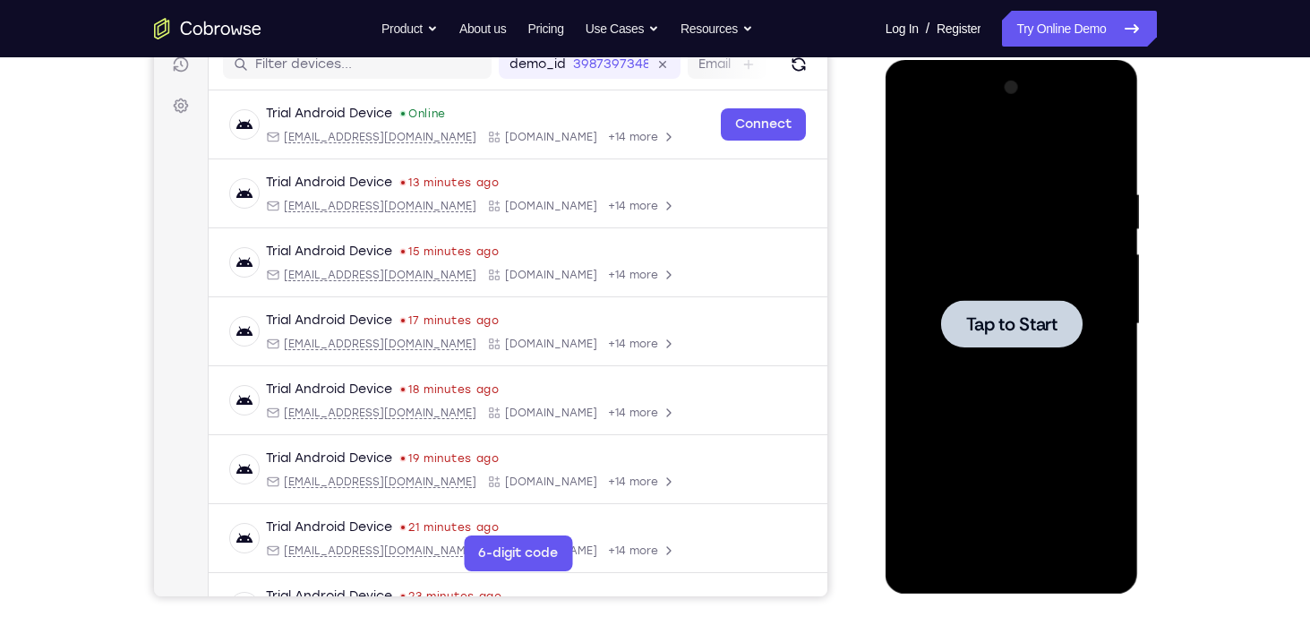
click at [980, 321] on span "Tap to Start" at bounding box center [1011, 324] width 91 height 18
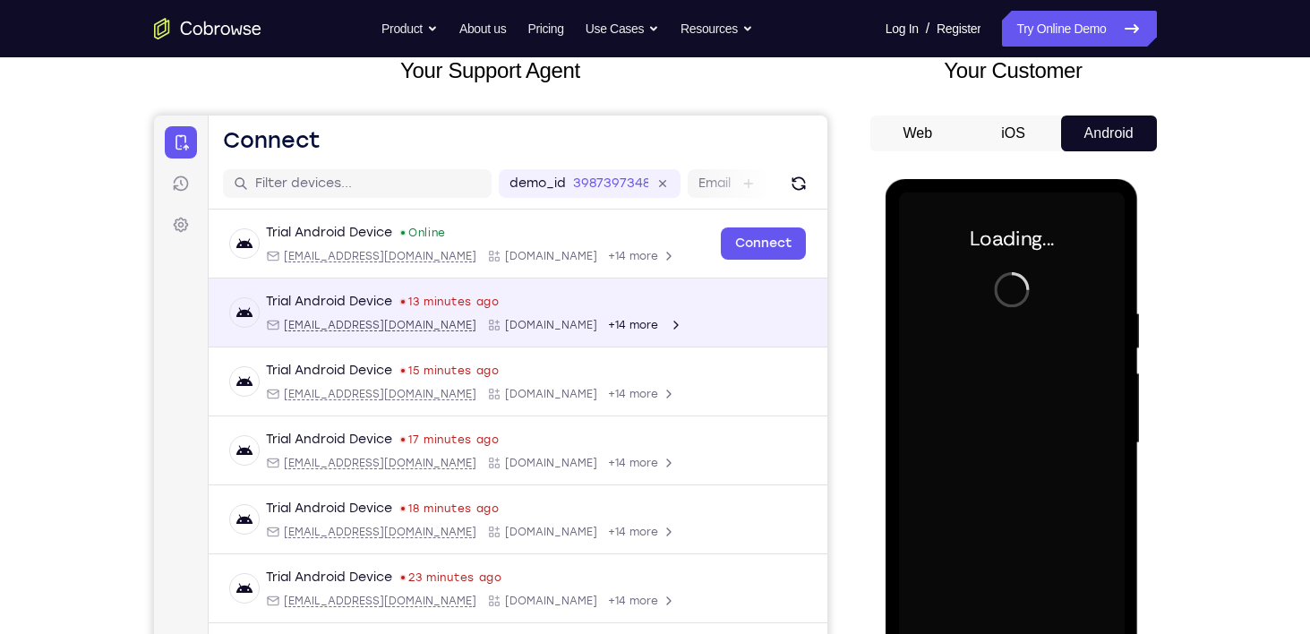
scroll to position [115, 0]
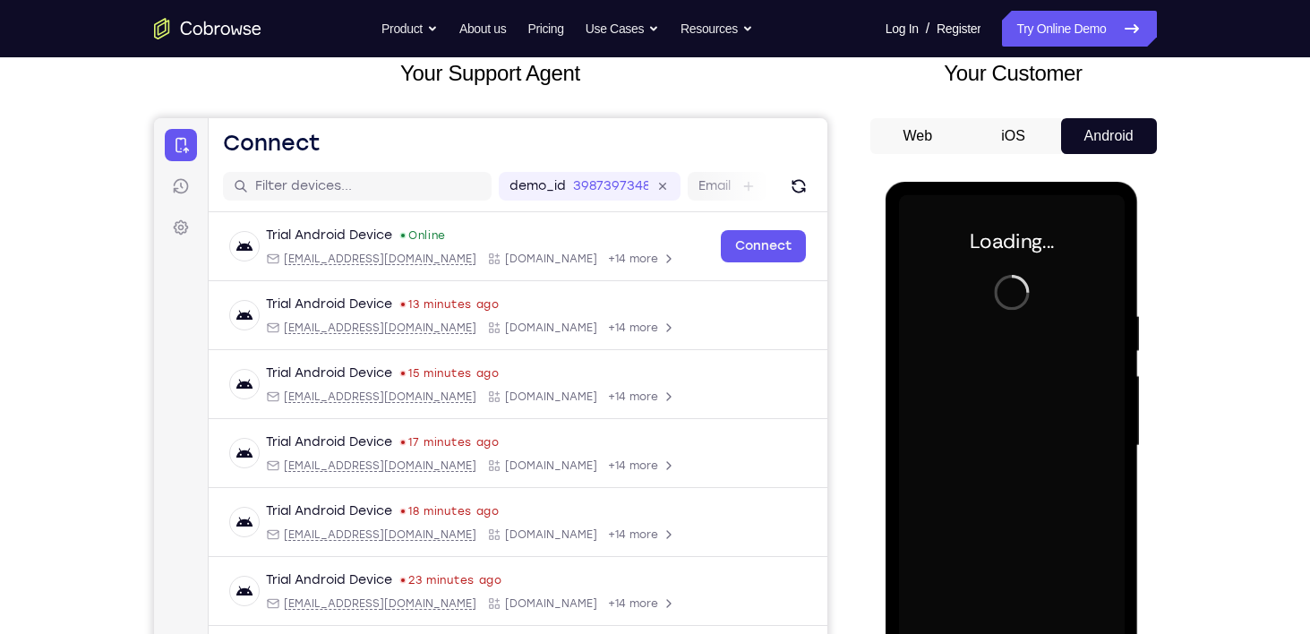
click at [776, 203] on div "demo_id 3987397348 3987397348 Email User ID Device ID Device name" at bounding box center [517, 186] width 619 height 51
click at [784, 197] on button "Refresh" at bounding box center [798, 186] width 29 height 29
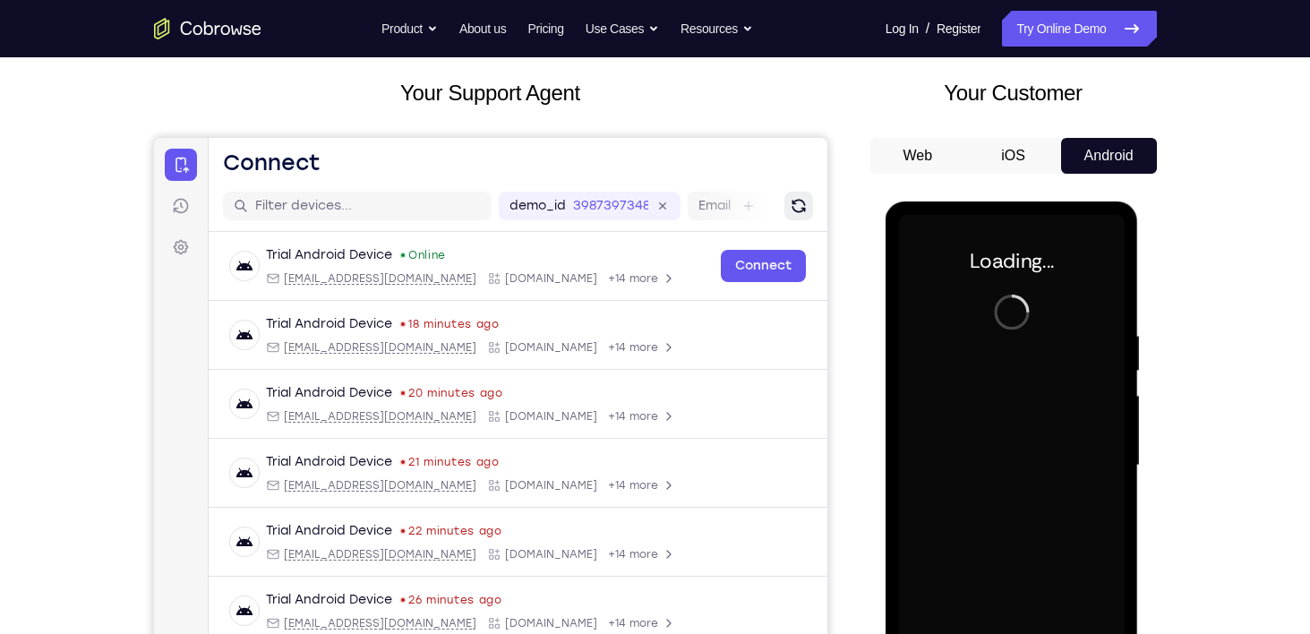
click at [789, 203] on icon "Refresh" at bounding box center [798, 206] width 18 height 18
click at [784, 203] on button "Refresh" at bounding box center [798, 206] width 29 height 29
click at [789, 203] on icon "Refresh" at bounding box center [798, 206] width 19 height 19
click at [789, 203] on icon "Refresh" at bounding box center [798, 206] width 18 height 18
click at [784, 203] on button "Refresh" at bounding box center [798, 206] width 29 height 29
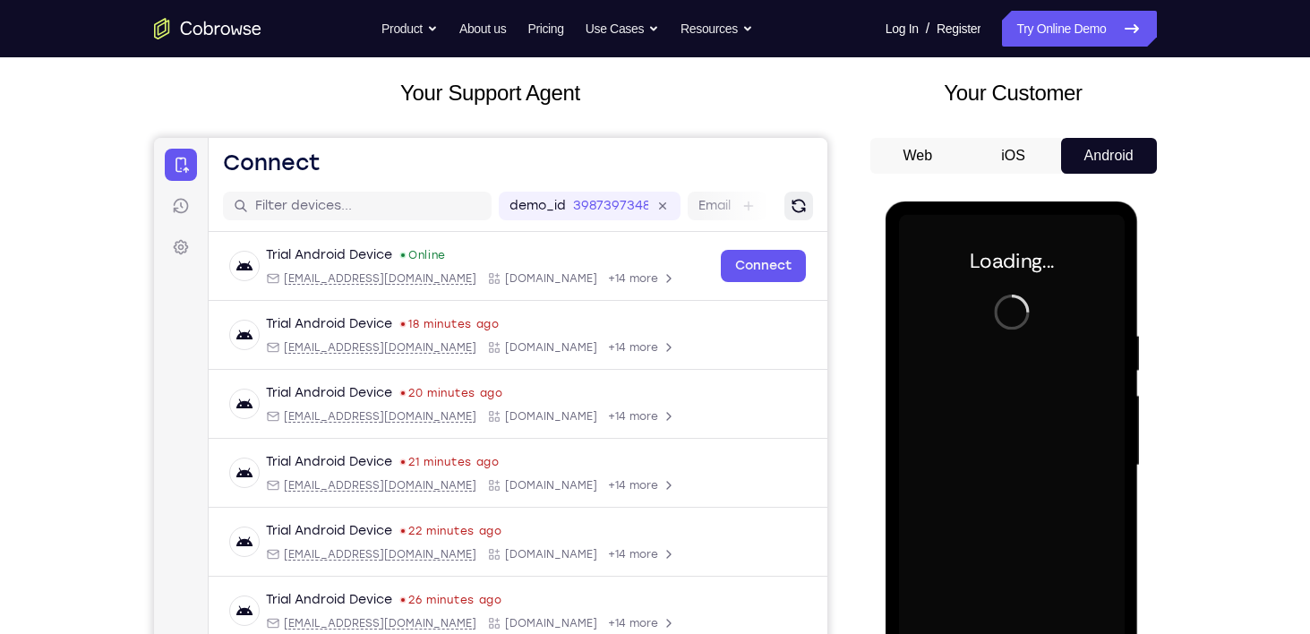
click at [784, 203] on button "Refresh" at bounding box center [798, 206] width 29 height 29
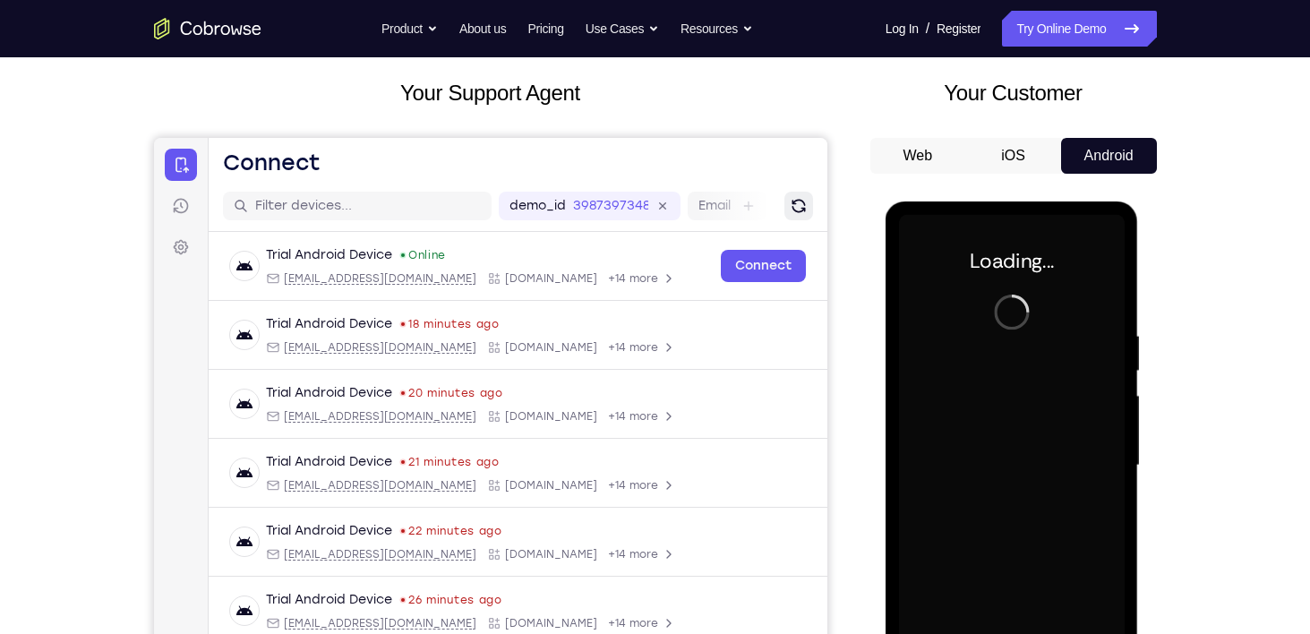
click at [789, 203] on icon "Refresh" at bounding box center [798, 206] width 18 height 18
click at [787, 203] on icon "Refresh" at bounding box center [798, 206] width 22 height 22
click at [784, 203] on button "Refresh" at bounding box center [798, 206] width 29 height 29
drag, startPoint x: 775, startPoint y: 203, endPoint x: 203, endPoint y: 139, distance: 575.0
click at [784, 203] on button "Refresh" at bounding box center [798, 206] width 29 height 29
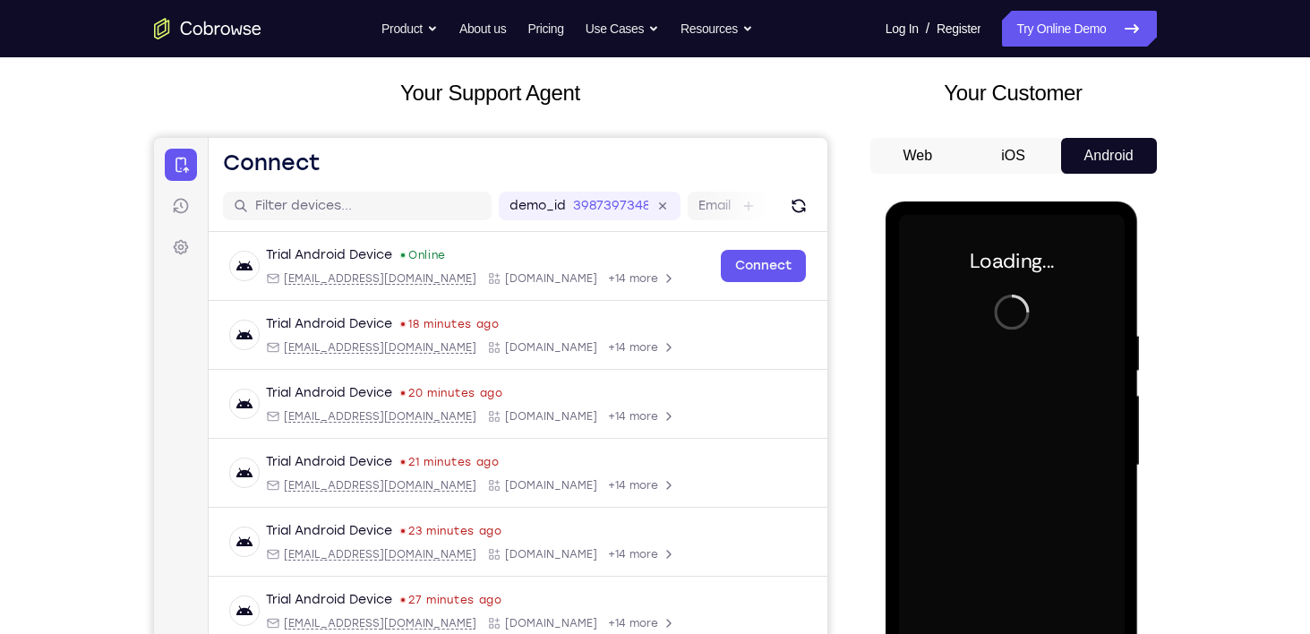
click at [1019, 167] on button "iOS" at bounding box center [1013, 156] width 96 height 36
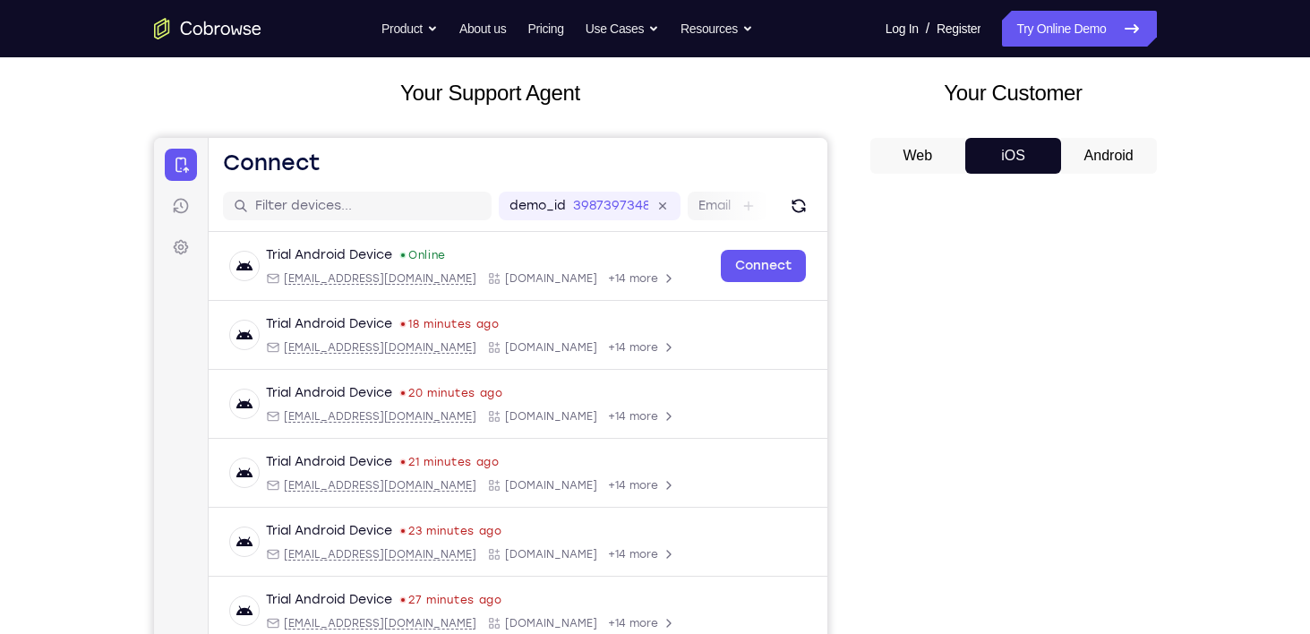
click at [1117, 160] on button "Android" at bounding box center [1109, 156] width 96 height 36
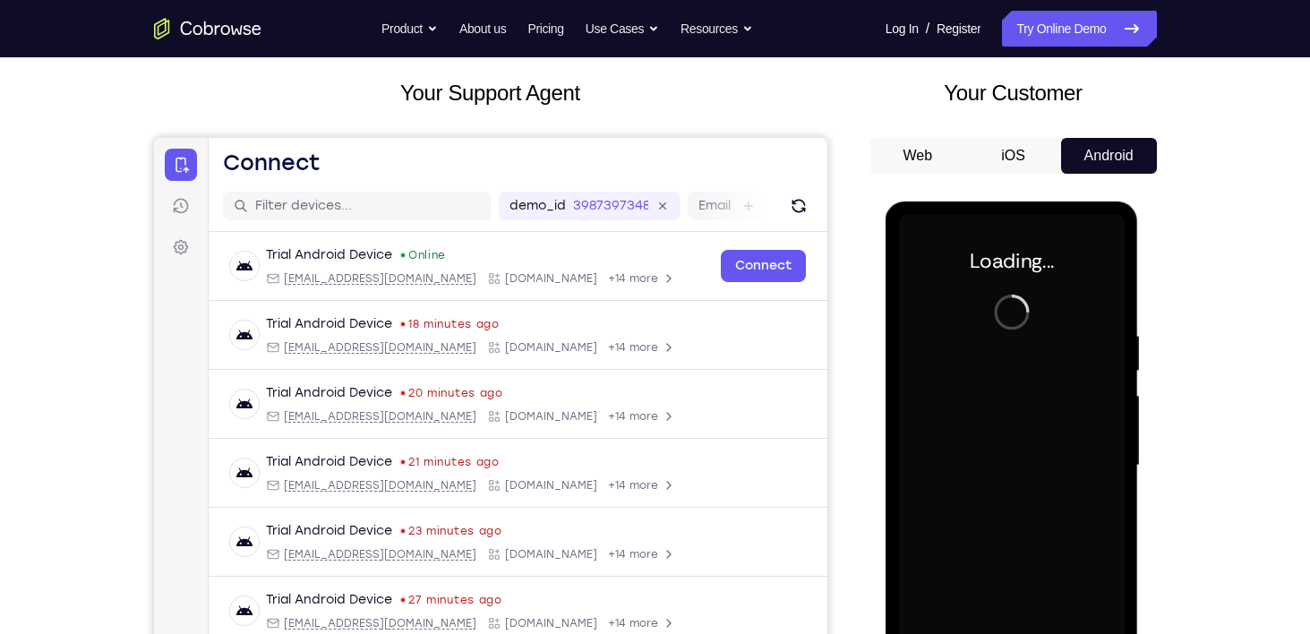
click at [1014, 143] on button "iOS" at bounding box center [1013, 156] width 96 height 36
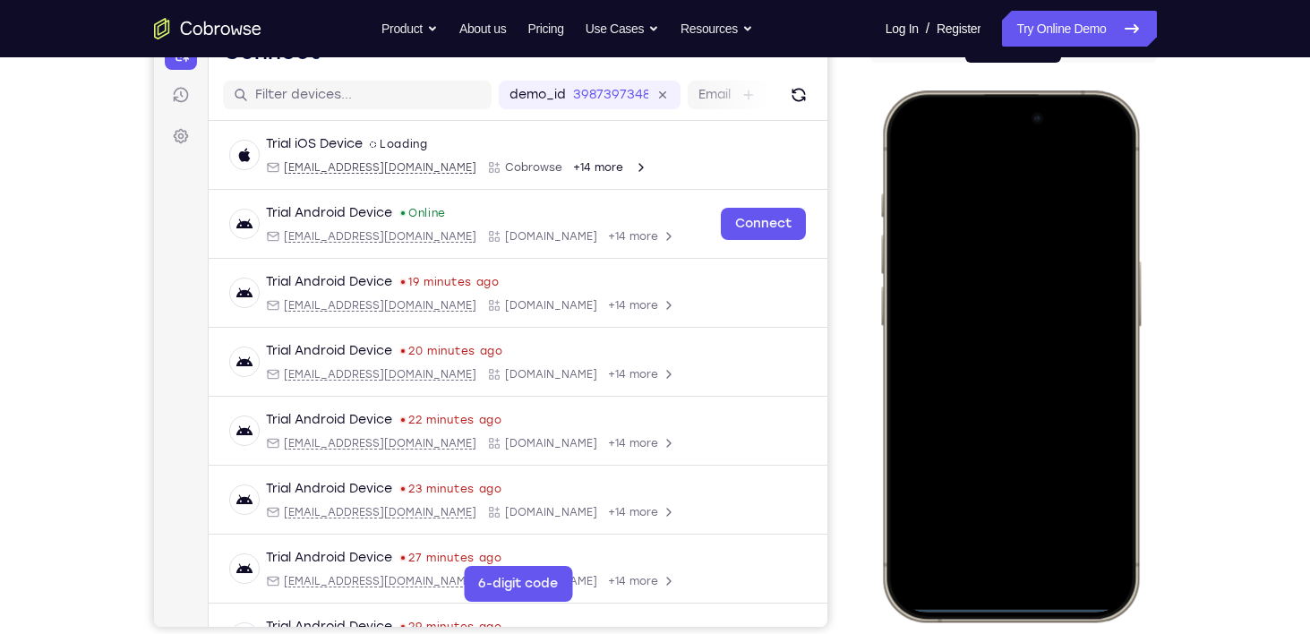
scroll to position [207, 0]
drag, startPoint x: 1010, startPoint y: 607, endPoint x: 1067, endPoint y: 103, distance: 507.3
click at [1067, 103] on div at bounding box center [1010, 354] width 236 height 511
drag, startPoint x: 1011, startPoint y: 608, endPoint x: 980, endPoint y: 347, distance: 262.5
click at [980, 347] on div at bounding box center [1010, 354] width 236 height 511
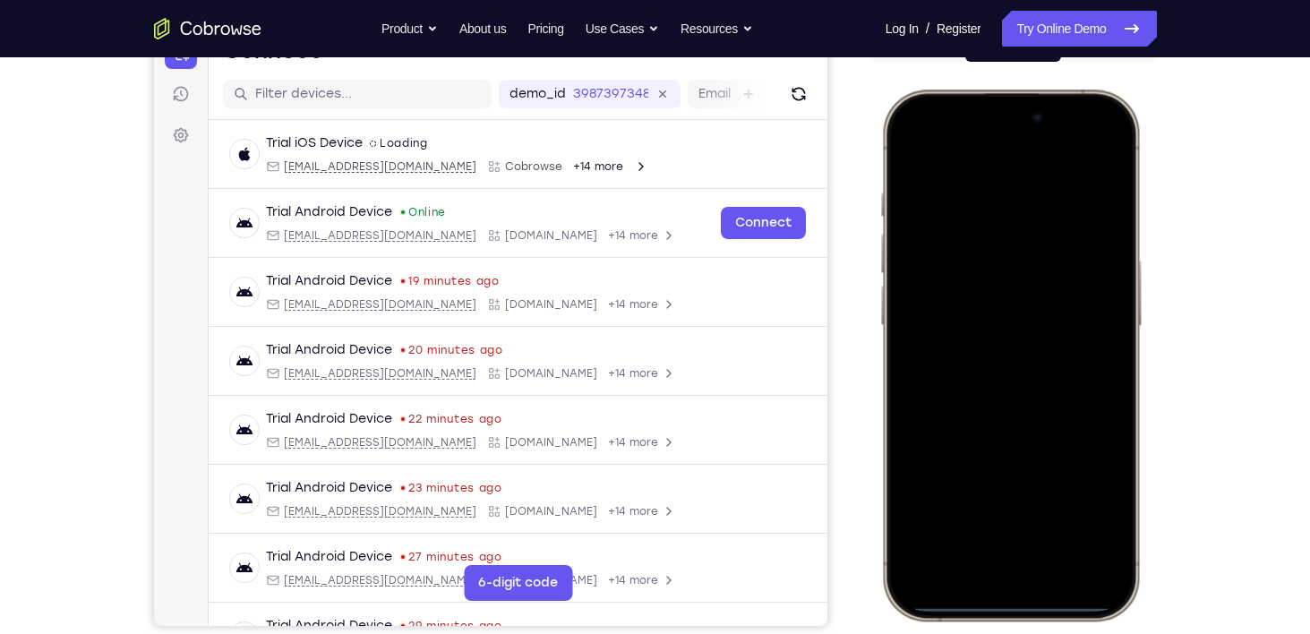
drag, startPoint x: 1128, startPoint y: 381, endPoint x: 751, endPoint y: 385, distance: 377.0
click at [879, 385] on html "Online web based iOS Simulators and Android Emulators. Run iPhone, iPad, Mobile…" at bounding box center [1013, 358] width 269 height 537
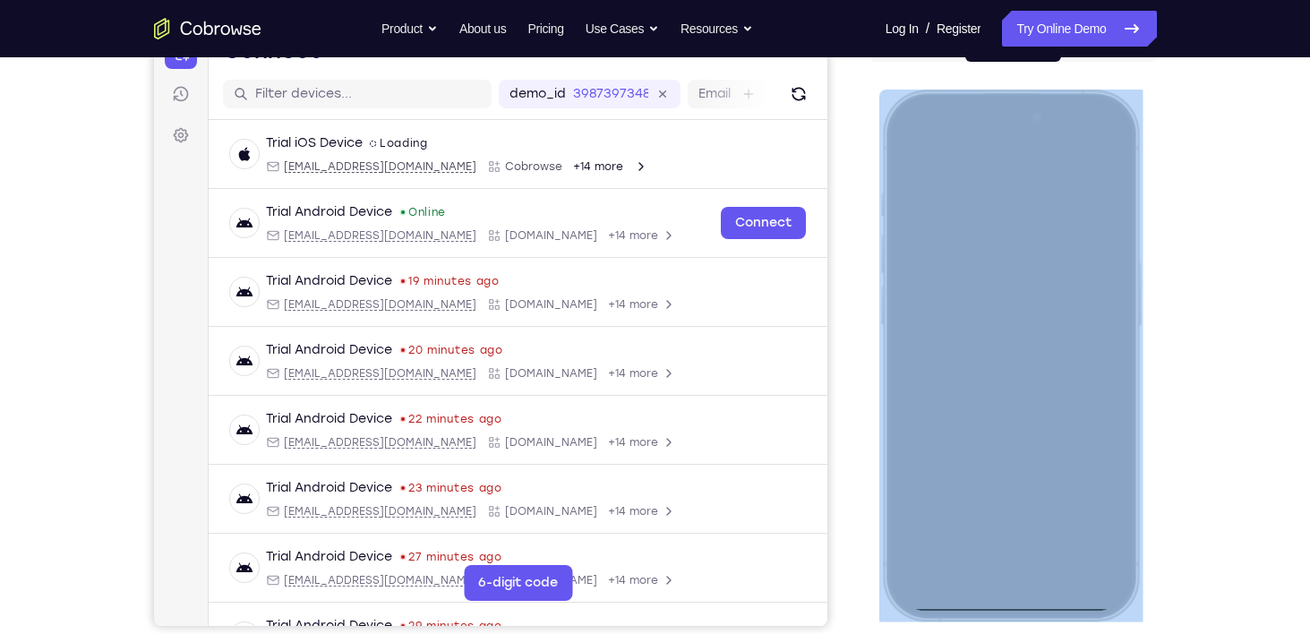
drag, startPoint x: 1130, startPoint y: 353, endPoint x: 1084, endPoint y: 367, distance: 47.9
click at [1084, 367] on div at bounding box center [1010, 356] width 263 height 532
drag, startPoint x: 1084, startPoint y: 367, endPoint x: 1131, endPoint y: 402, distance: 58.2
click at [1131, 402] on div at bounding box center [1010, 356] width 263 height 532
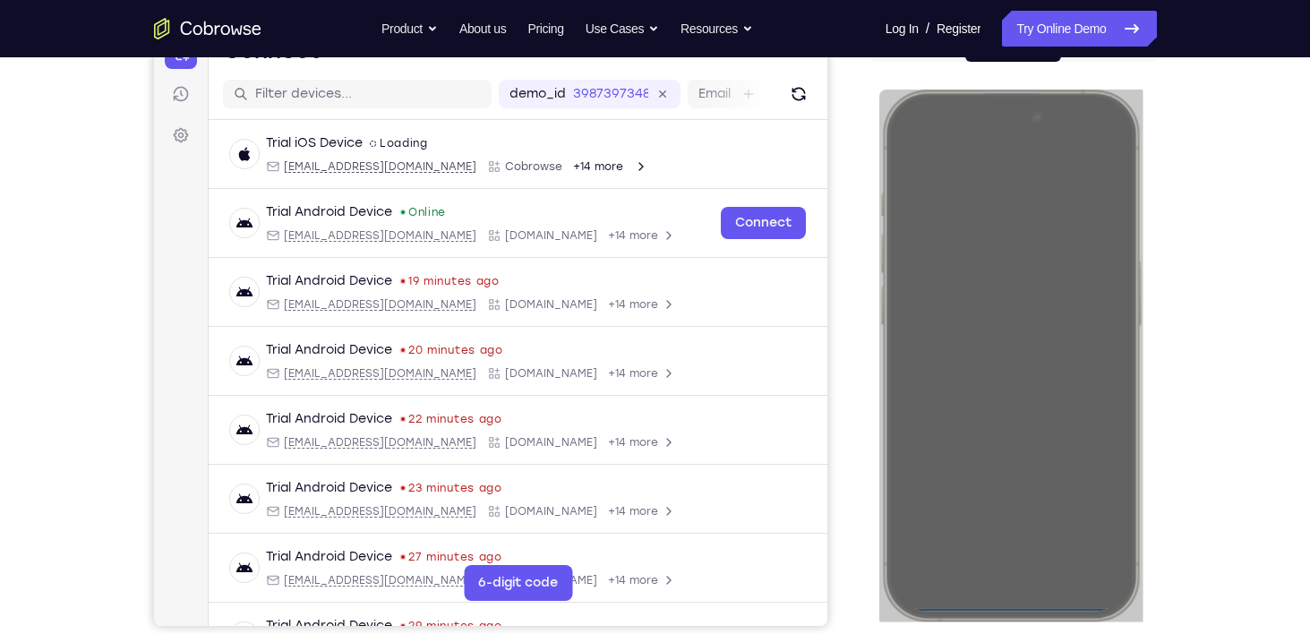
click at [1162, 411] on div "Your Support Agent Your Customer Web iOS Android Next Steps We’d be happy to gi…" at bounding box center [655, 440] width 1146 height 1181
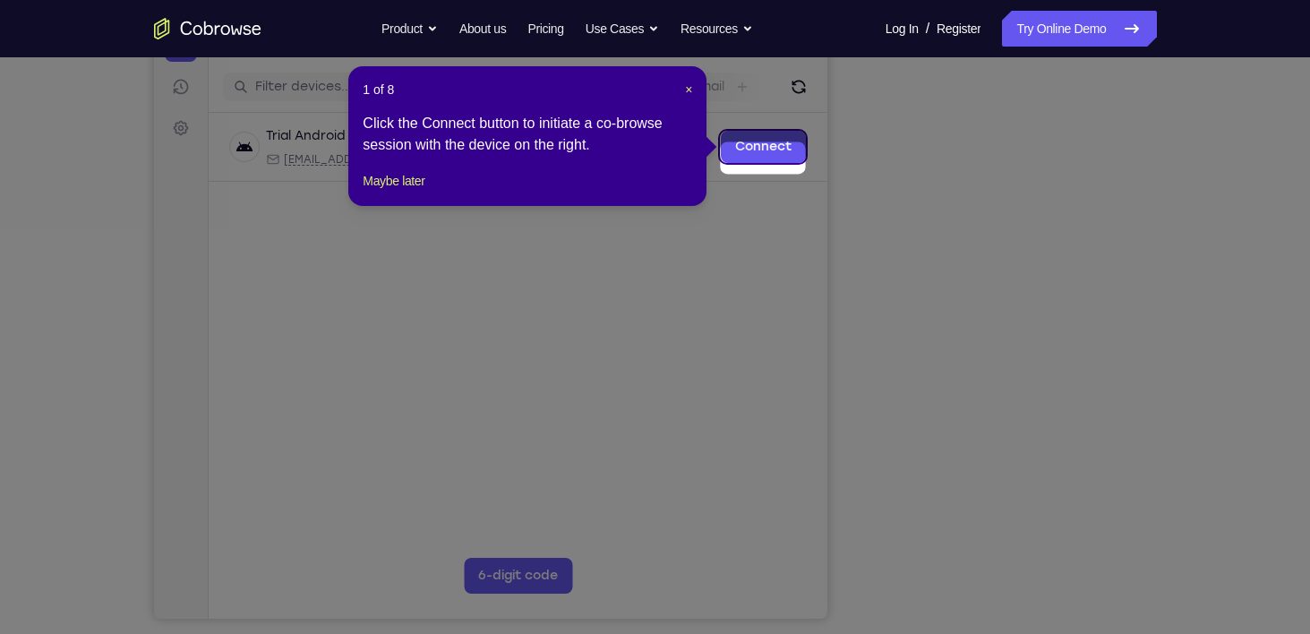
scroll to position [201, 0]
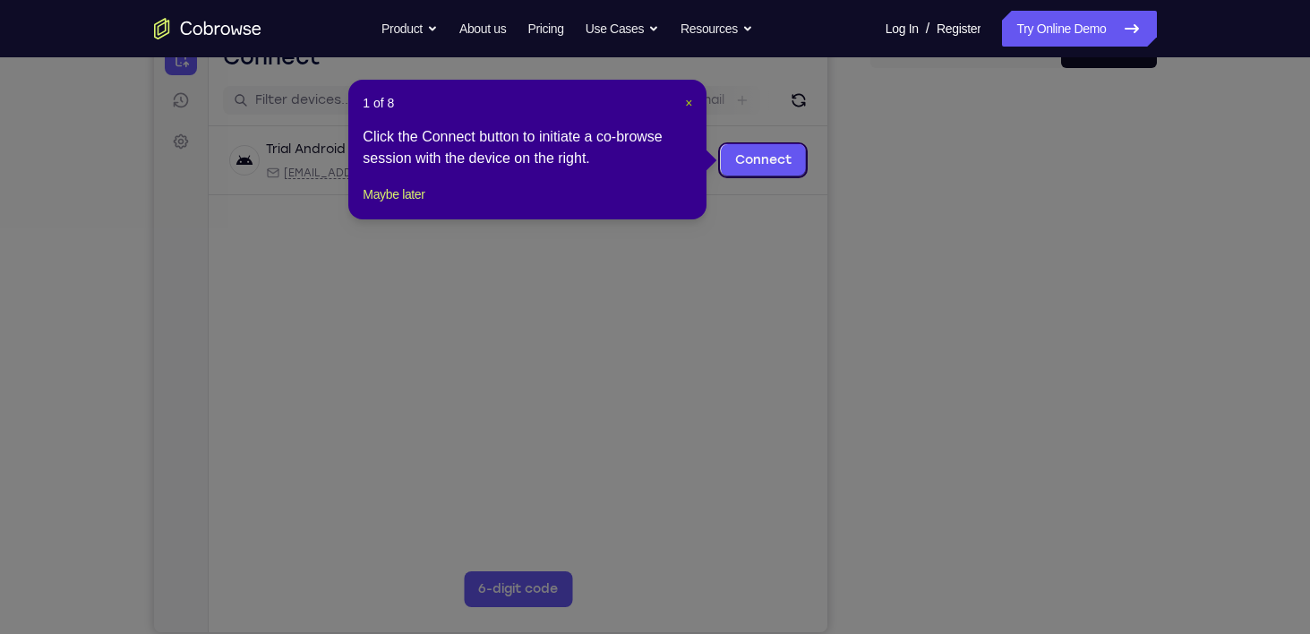
click at [688, 100] on span "×" at bounding box center [688, 103] width 7 height 14
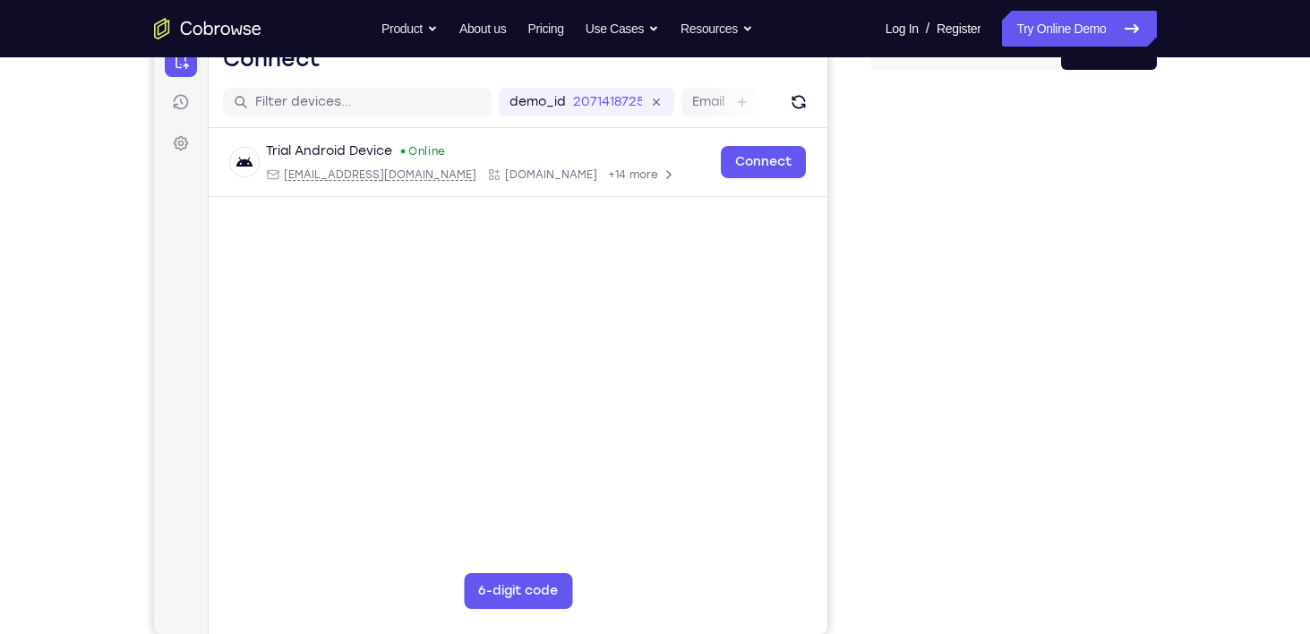
scroll to position [198, 0]
